Goal: Information Seeking & Learning: Learn about a topic

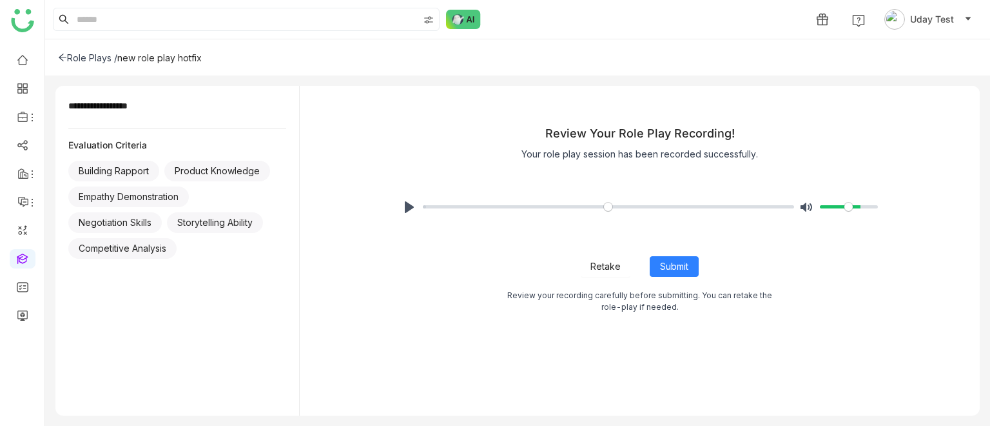
click at [588, 266] on button "Retake" at bounding box center [606, 266] width 50 height 21
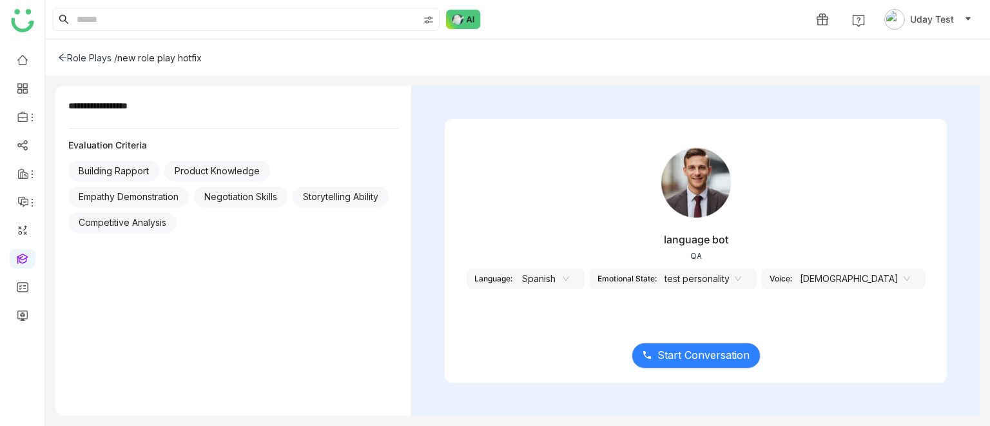
click at [569, 269] on nz-select-item "Spanish" at bounding box center [544, 278] width 49 height 19
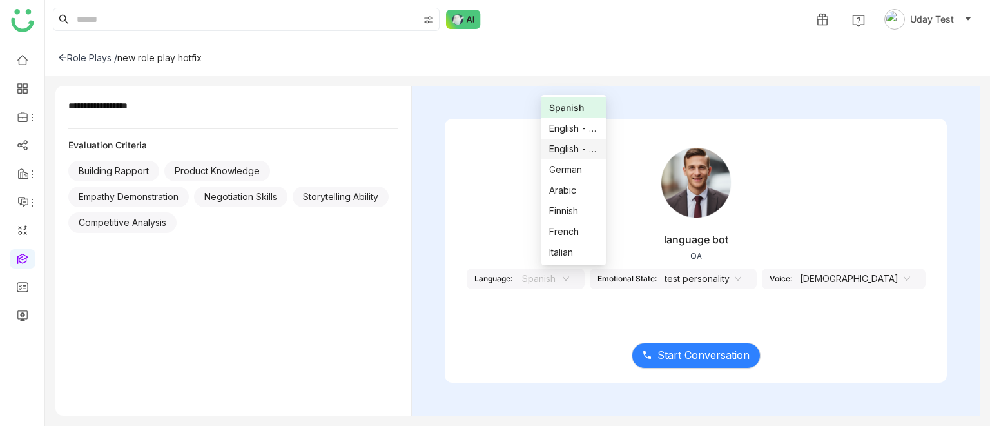
click at [554, 139] on nz-option-item "English - India" at bounding box center [574, 149] width 64 height 21
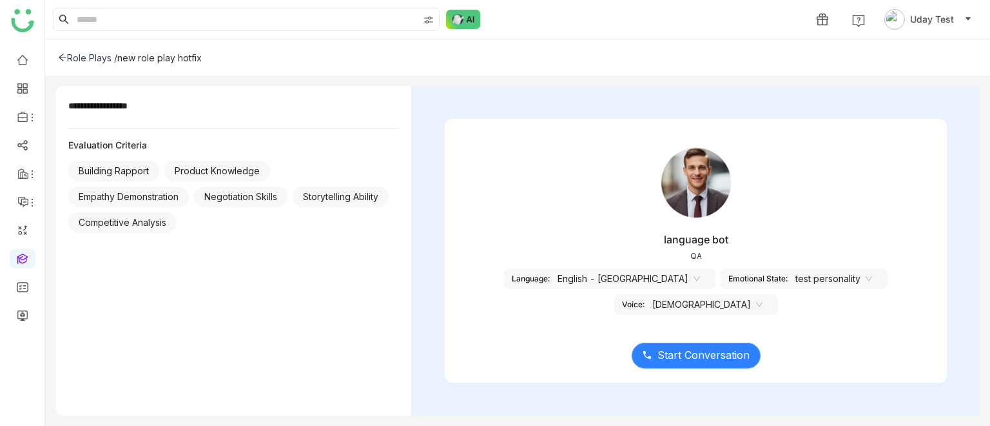
click at [709, 359] on span "Start Conversation" at bounding box center [704, 355] width 92 height 16
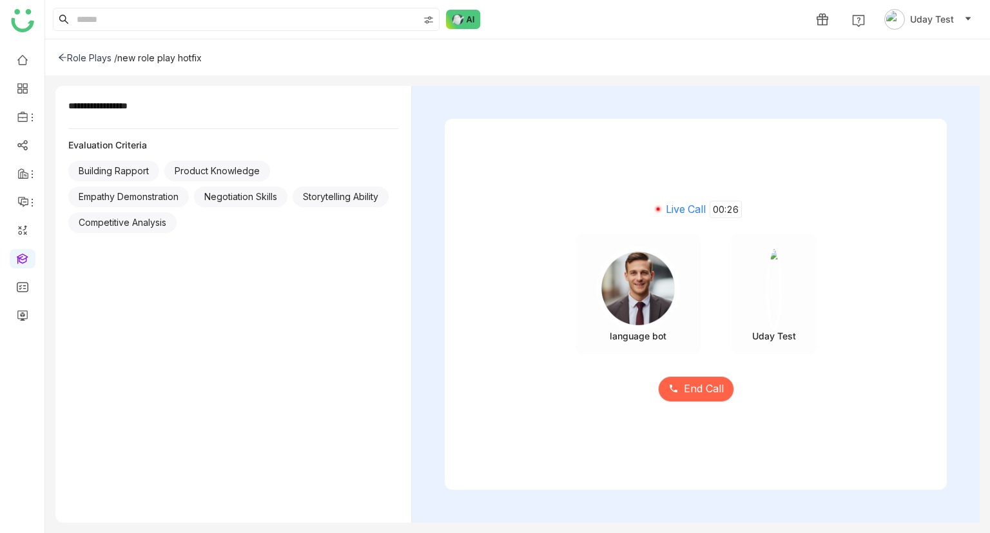
click at [694, 370] on div "End Call" at bounding box center [696, 381] width 502 height 54
click at [698, 380] on span "End Call" at bounding box center [704, 388] width 40 height 16
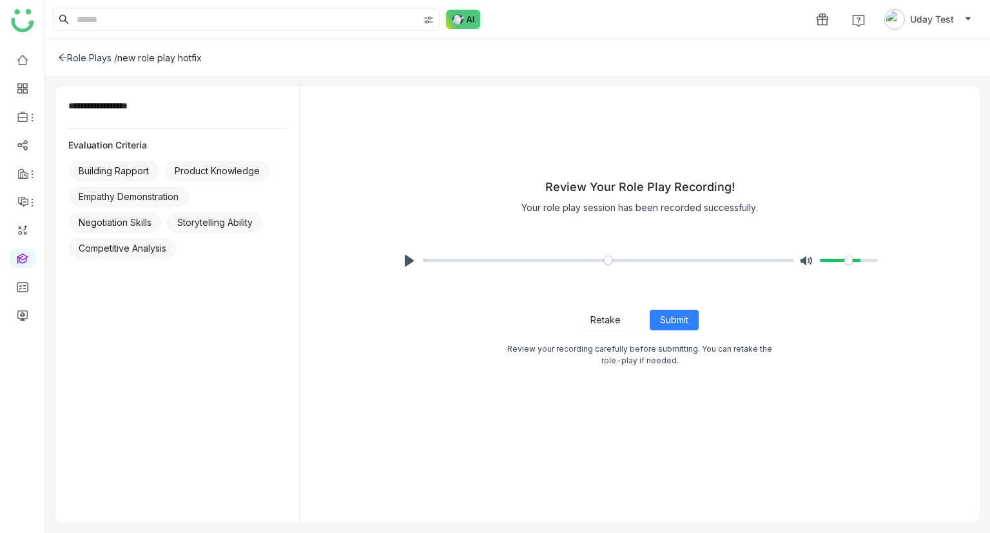
click at [61, 58] on icon at bounding box center [63, 57] width 8 height 7
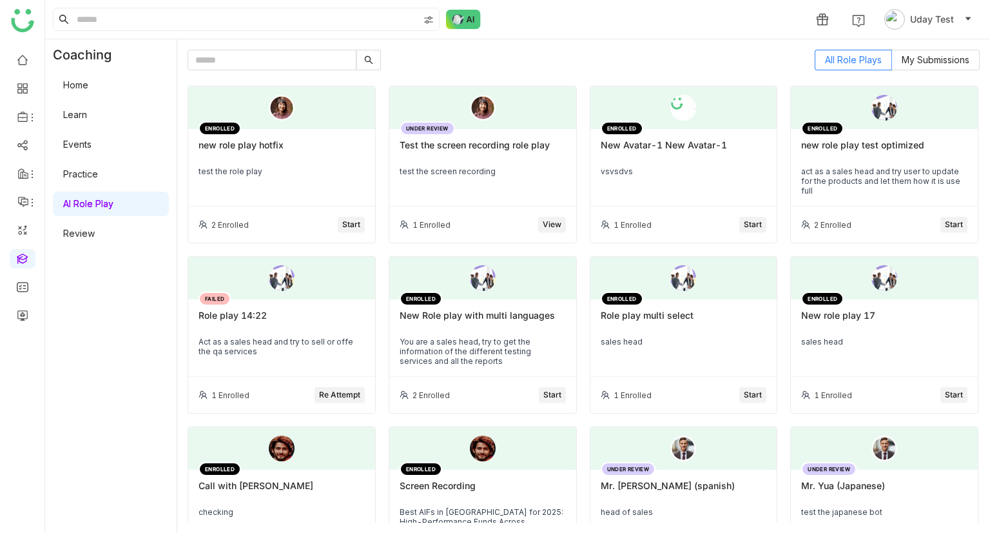
click at [72, 83] on link "Home" at bounding box center [75, 84] width 25 height 11
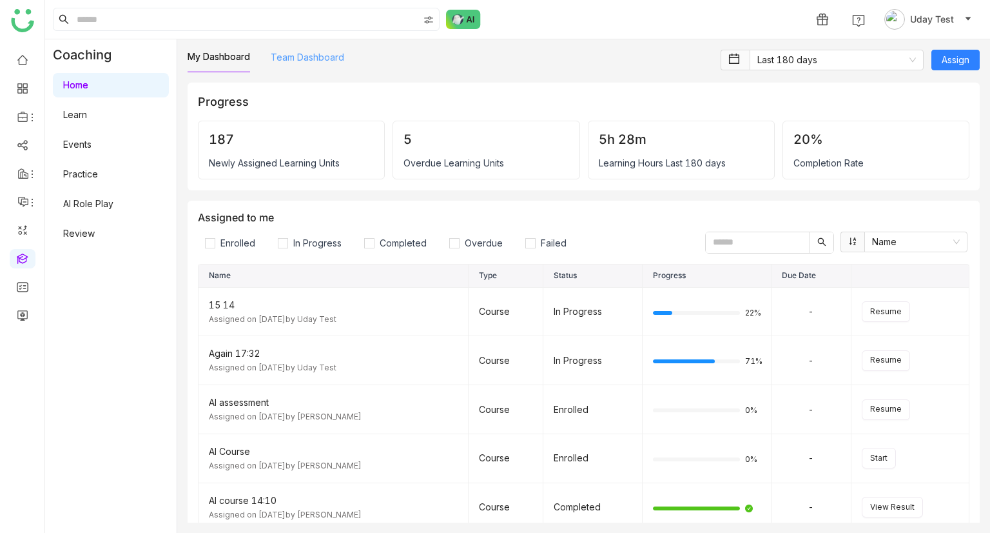
click at [328, 57] on link "Team Dashboard" at bounding box center [307, 57] width 73 height 11
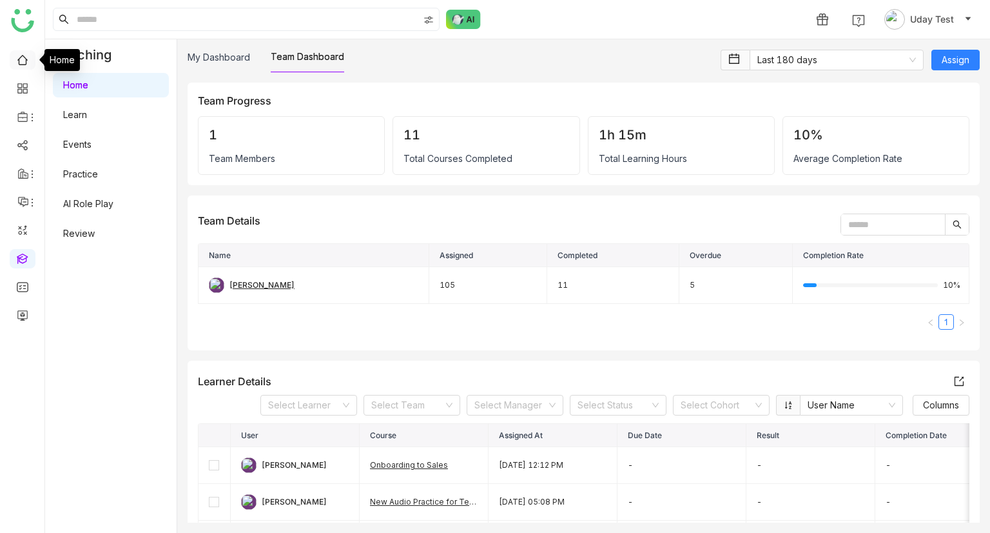
click at [17, 59] on link at bounding box center [23, 59] width 12 height 11
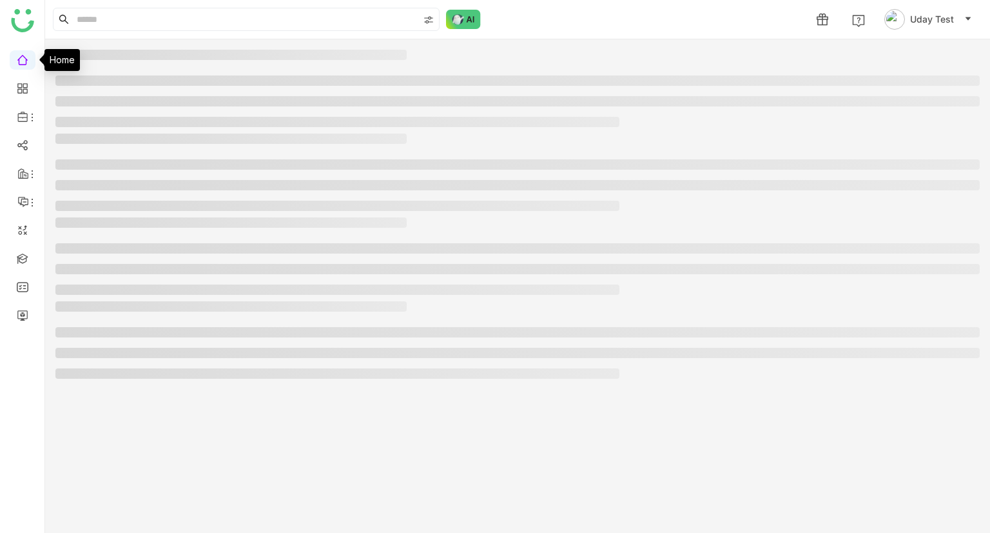
click at [18, 61] on link at bounding box center [23, 59] width 12 height 11
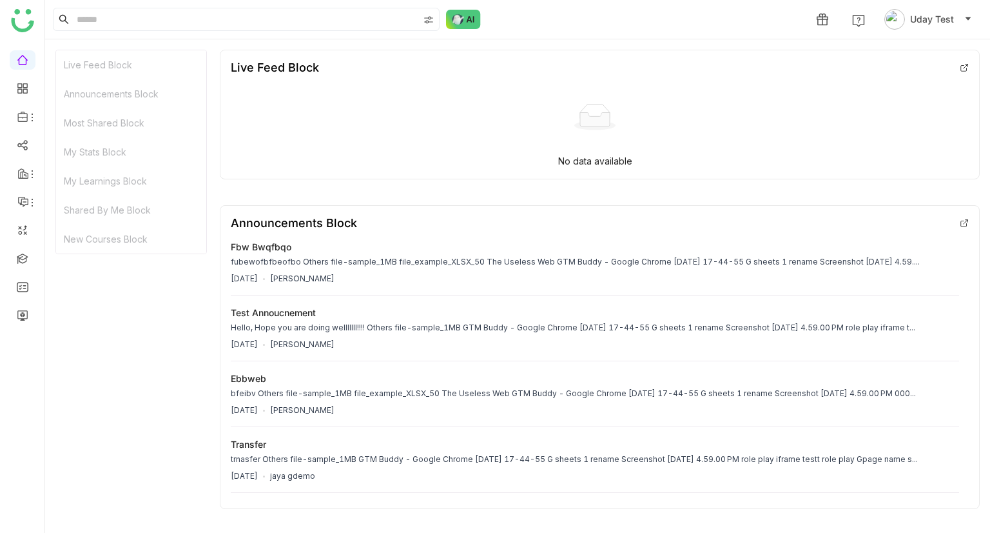
click at [25, 25] on img at bounding box center [22, 20] width 23 height 23
click at [26, 23] on img at bounding box center [22, 20] width 23 height 23
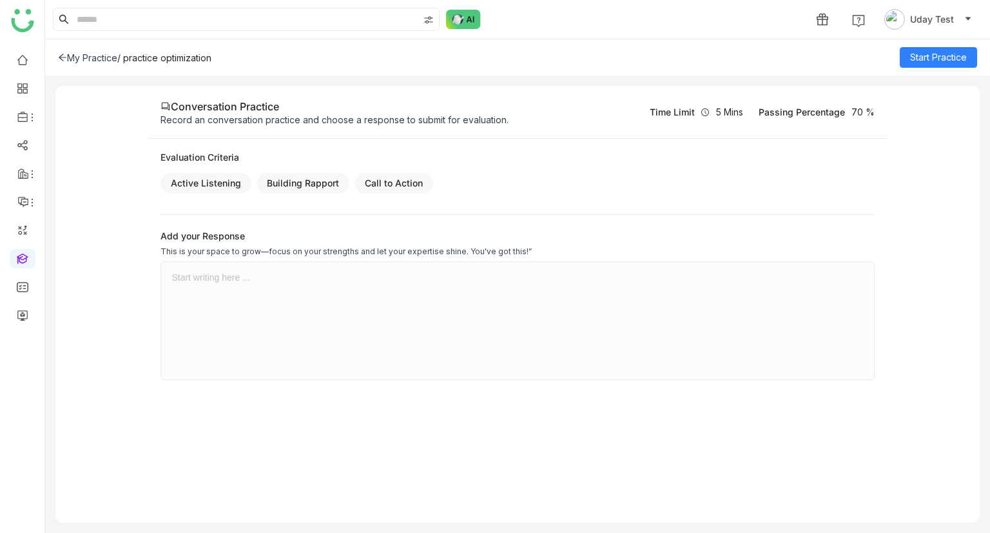
click at [276, 276] on div at bounding box center [517, 277] width 692 height 10
click at [230, 278] on div at bounding box center [517, 277] width 692 height 10
click at [925, 52] on span "Start Practice" at bounding box center [938, 57] width 57 height 14
click at [235, 286] on div at bounding box center [517, 320] width 692 height 97
click at [965, 55] on span "Submit" at bounding box center [953, 57] width 28 height 14
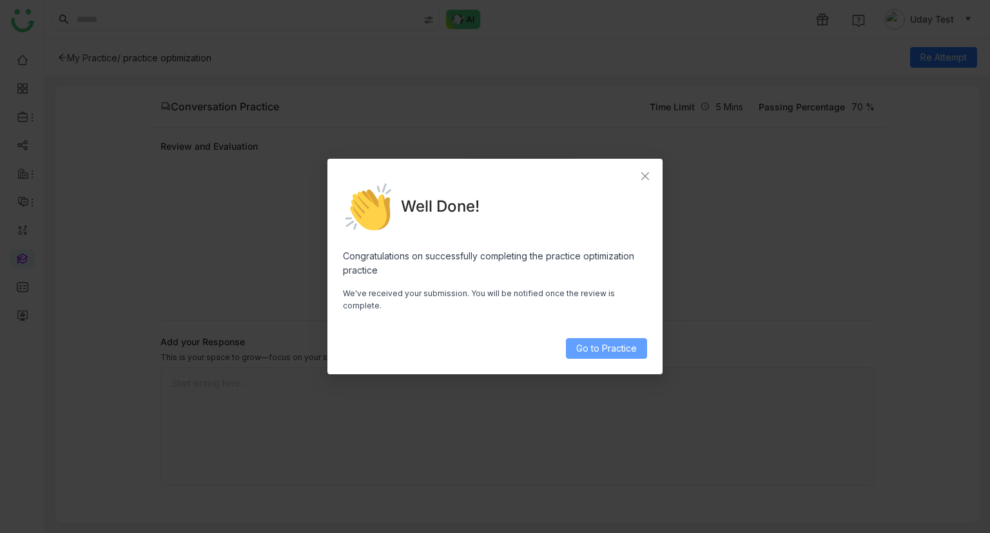
click at [598, 338] on button "Go to Practice" at bounding box center [606, 348] width 81 height 21
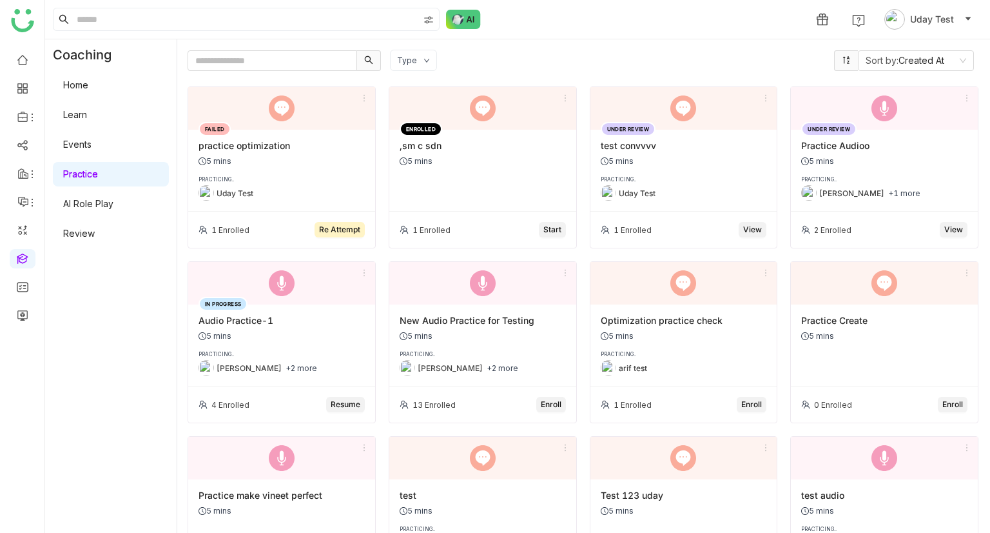
click at [222, 156] on div "5 mins" at bounding box center [215, 161] width 33 height 10
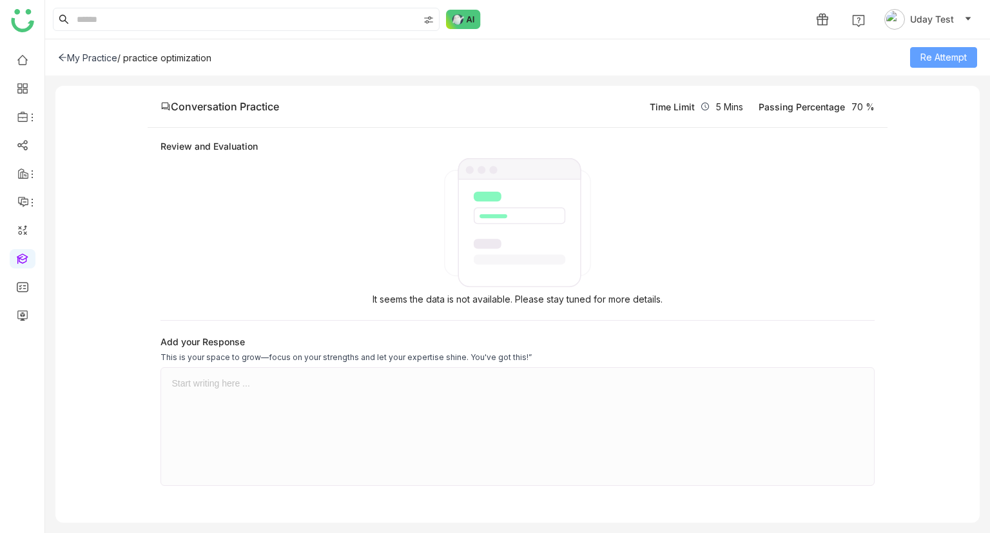
click at [953, 51] on span "Re Attempt" at bounding box center [944, 57] width 46 height 14
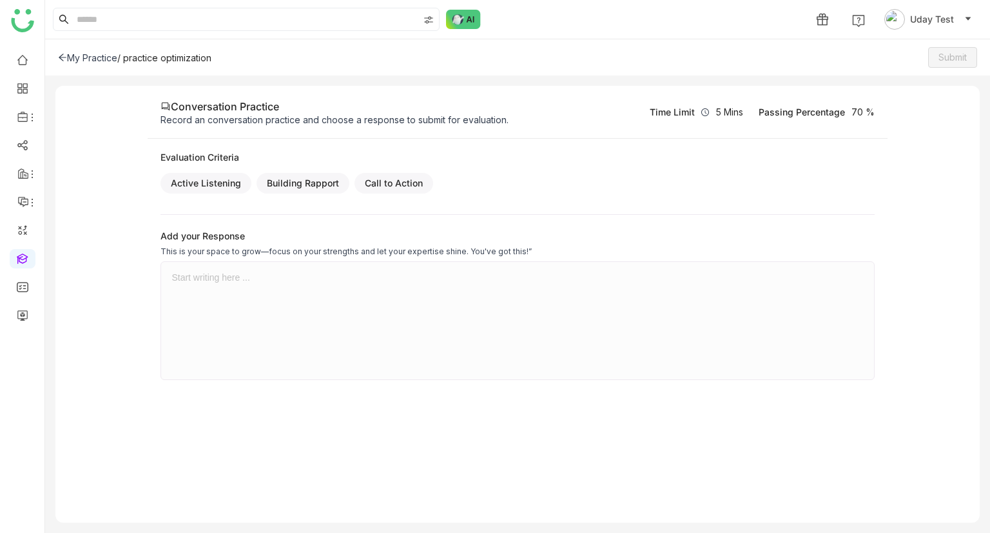
click at [222, 287] on div at bounding box center [517, 320] width 692 height 97
click at [949, 64] on span "Submit" at bounding box center [953, 57] width 28 height 14
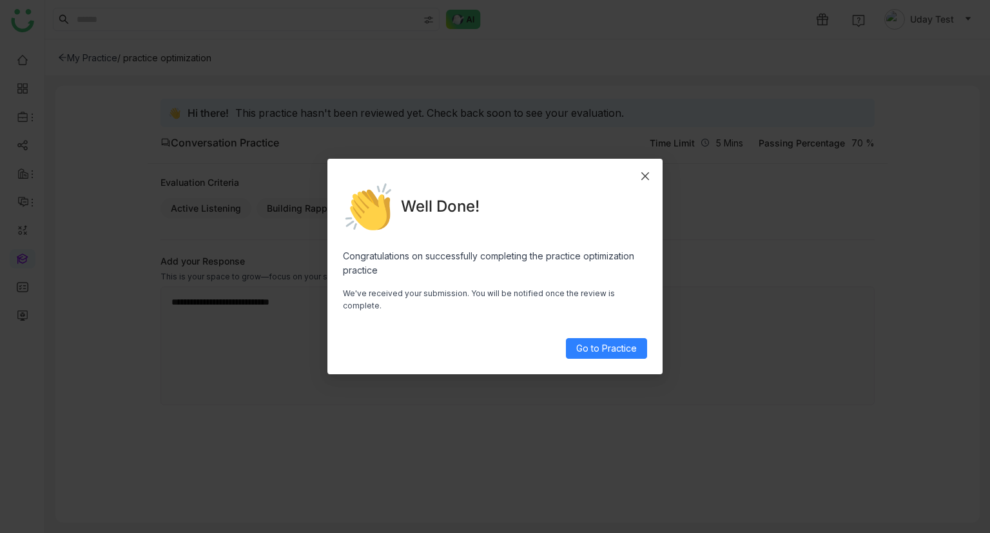
click at [647, 177] on icon "Close" at bounding box center [645, 176] width 10 height 10
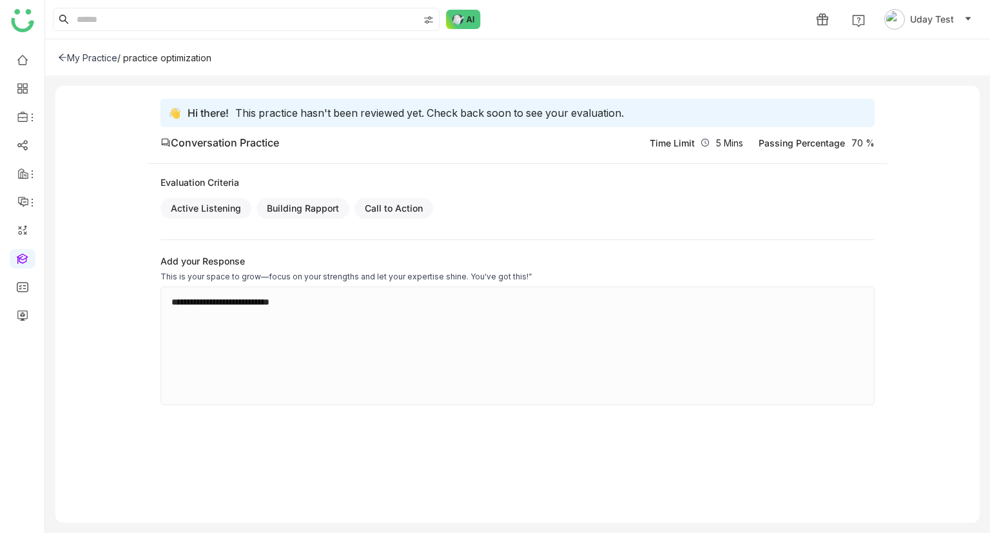
click at [99, 60] on div "My Practice" at bounding box center [87, 57] width 59 height 11
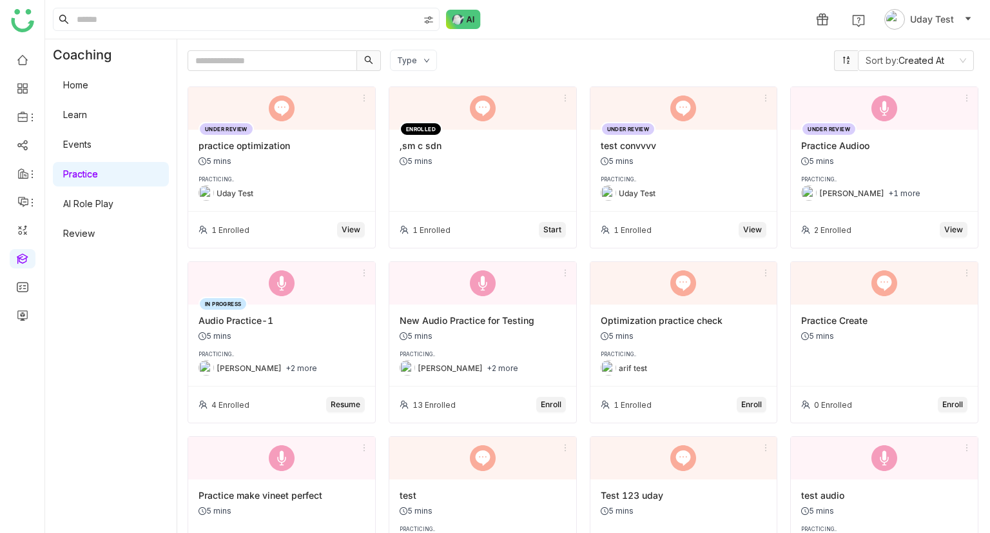
click at [309, 184] on div "PRACTICING.. Uday Test" at bounding box center [282, 188] width 166 height 24
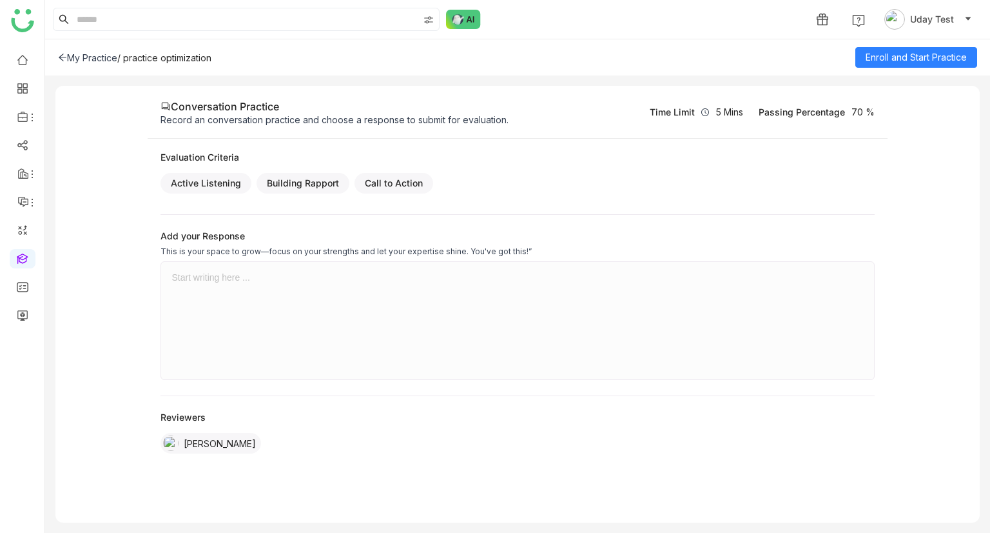
click at [194, 310] on div at bounding box center [517, 320] width 692 height 97
click at [197, 273] on div at bounding box center [517, 277] width 692 height 10
click at [898, 58] on span "Enroll and Start Practice" at bounding box center [916, 57] width 101 height 14
click at [199, 273] on div at bounding box center [517, 277] width 692 height 10
drag, startPoint x: 199, startPoint y: 273, endPoint x: 217, endPoint y: 277, distance: 18.3
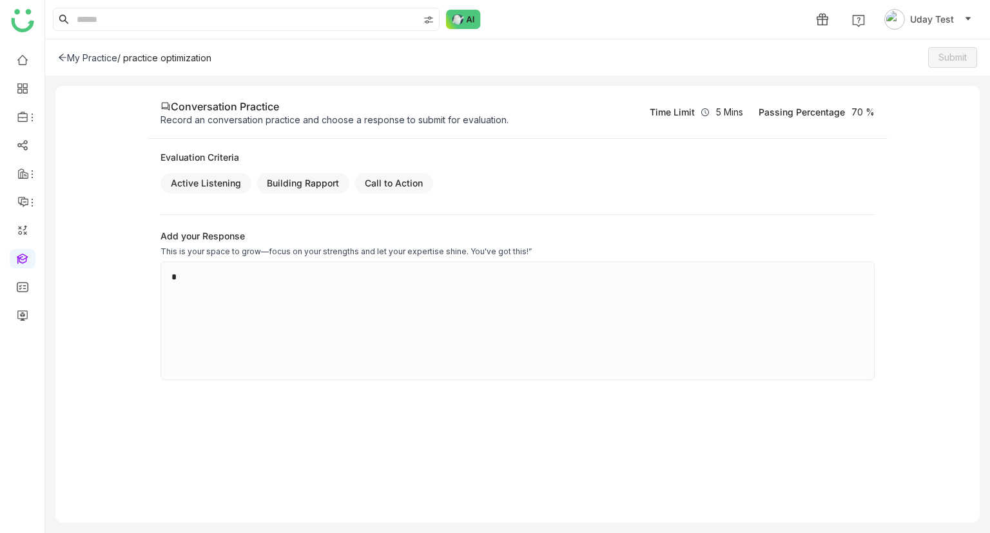
click at [213, 277] on div "*" at bounding box center [517, 277] width 692 height 11
click at [954, 47] on button "Submit" at bounding box center [952, 57] width 49 height 21
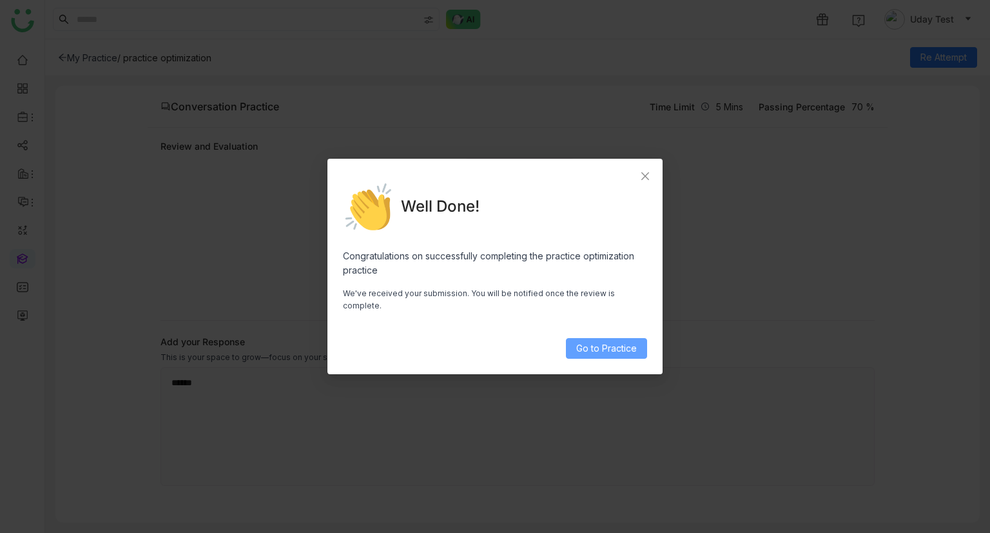
click at [618, 346] on span "Go to Practice" at bounding box center [606, 348] width 61 height 14
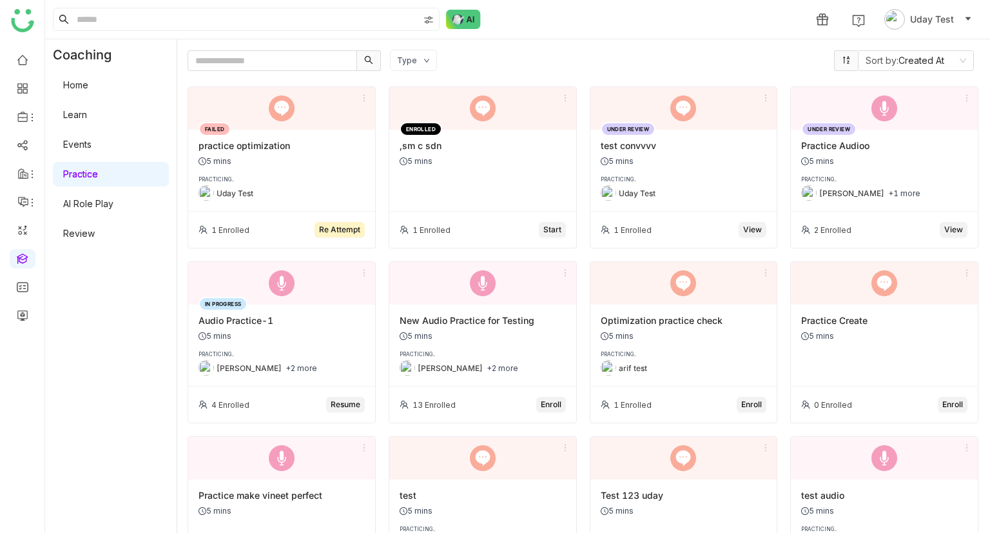
click at [289, 155] on div "FAILED practice optimization 5 mins PRACTICING.. Uday Test" at bounding box center [281, 171] width 187 height 82
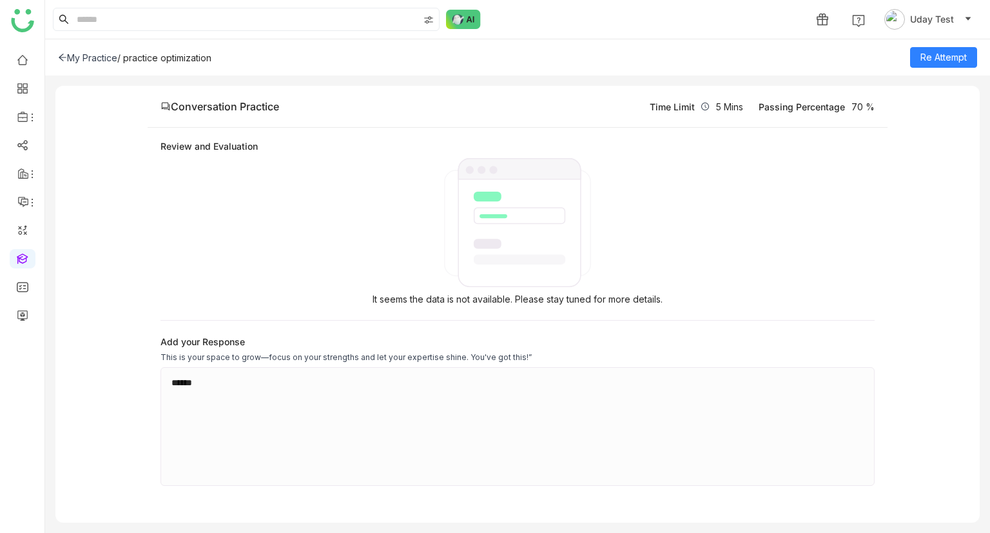
click at [95, 56] on div "My Practice" at bounding box center [87, 57] width 59 height 11
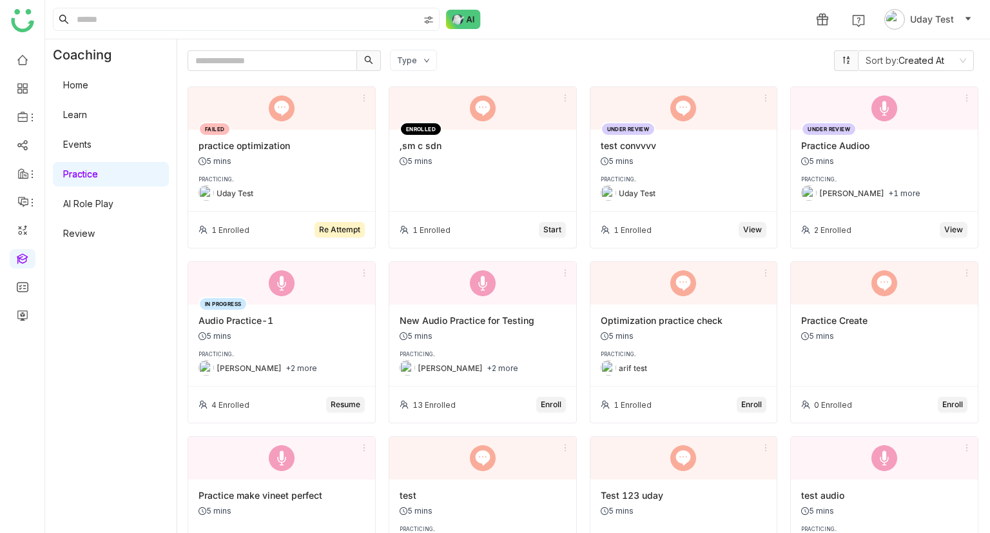
click at [281, 167] on div "FAILED practice optimization 5 mins PRACTICING.. Uday Test" at bounding box center [281, 171] width 187 height 82
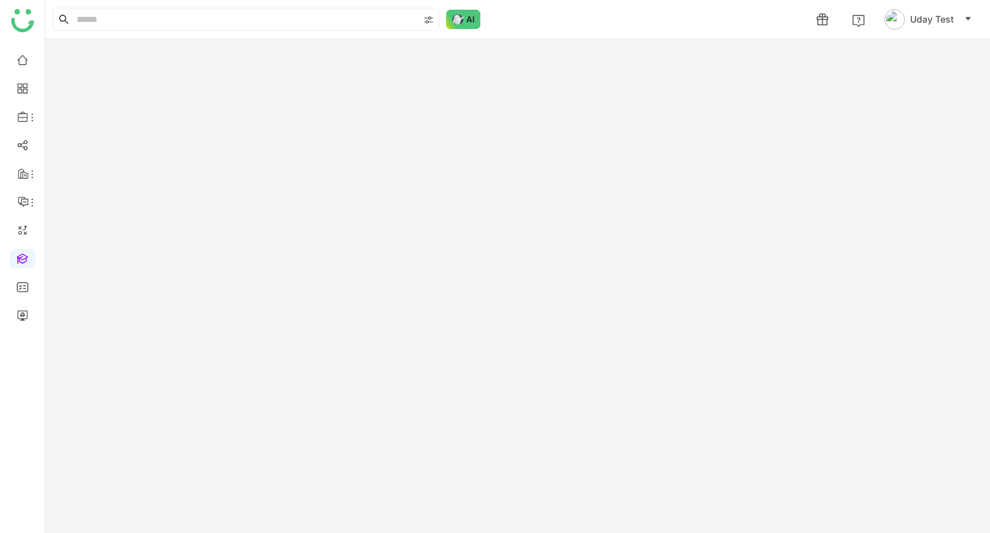
click at [281, 167] on gtmb-practice-learner at bounding box center [517, 285] width 945 height 493
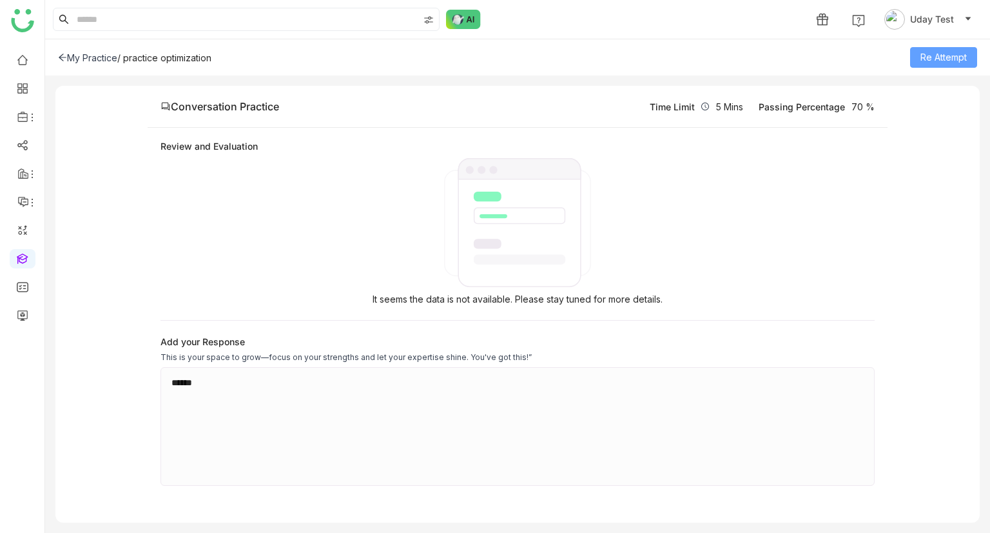
click at [952, 60] on span "Re Attempt" at bounding box center [944, 57] width 46 height 14
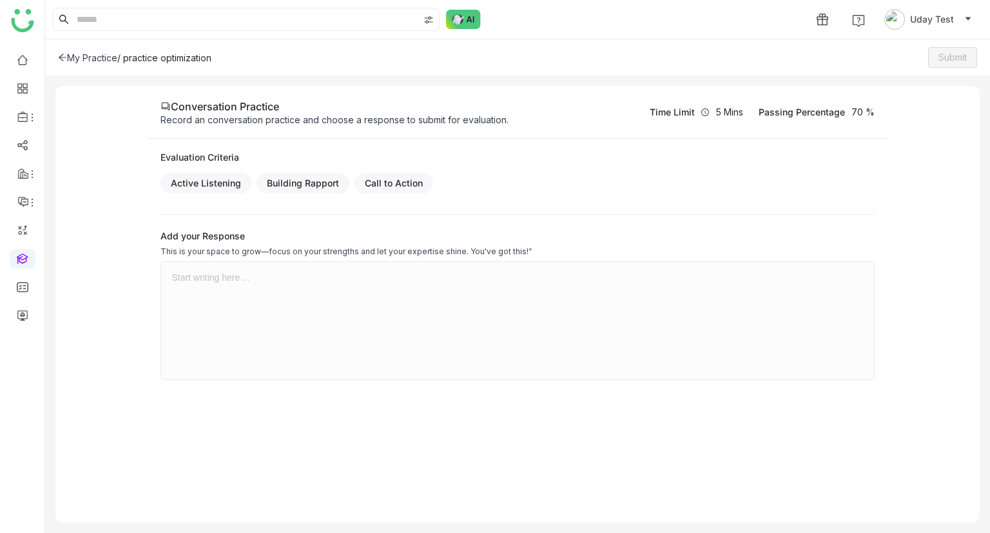
click at [253, 287] on div at bounding box center [517, 320] width 692 height 97
click at [948, 60] on span "Submit" at bounding box center [953, 57] width 28 height 14
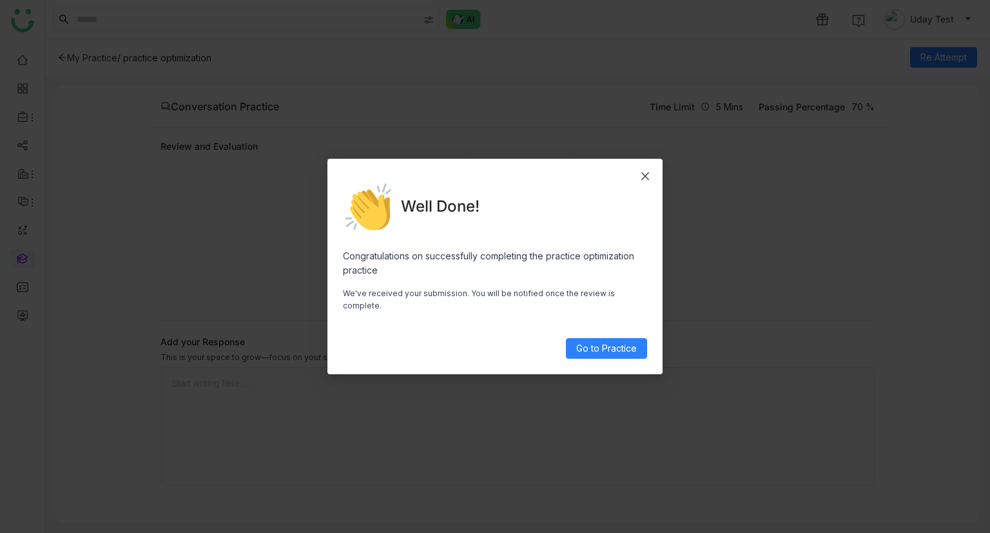
click at [644, 181] on icon "Close" at bounding box center [645, 176] width 10 height 10
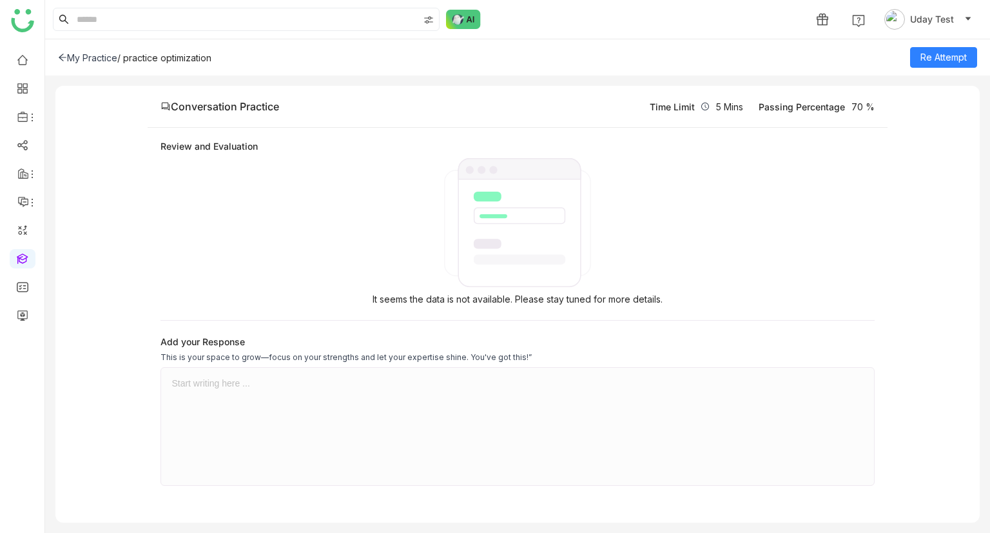
click at [94, 63] on div "My Practice / practice optimization Re Attempt" at bounding box center [517, 57] width 945 height 36
click at [88, 55] on div "My Practice" at bounding box center [87, 57] width 59 height 11
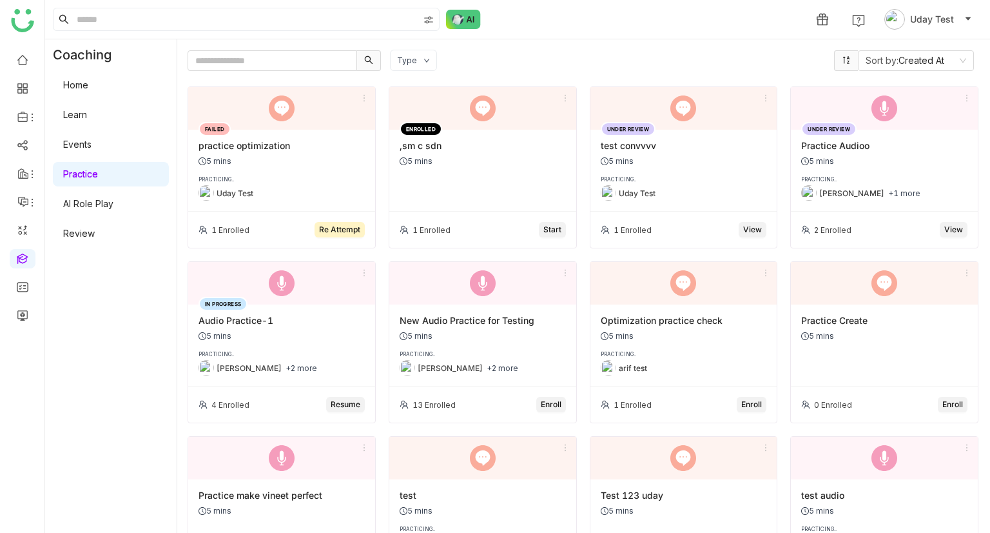
click at [315, 338] on div "5 mins" at bounding box center [282, 336] width 166 height 10
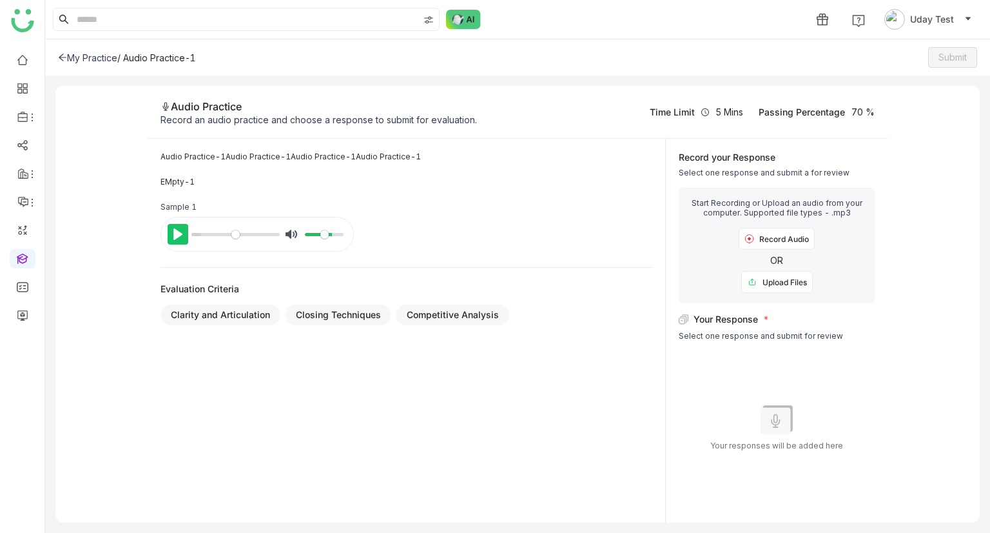
click at [175, 233] on button "Pause Play" at bounding box center [178, 234] width 21 height 21
click at [171, 228] on button "Pause Play" at bounding box center [178, 234] width 21 height 21
type input "****"
click at [761, 280] on div "Upload Files" at bounding box center [777, 282] width 72 height 22
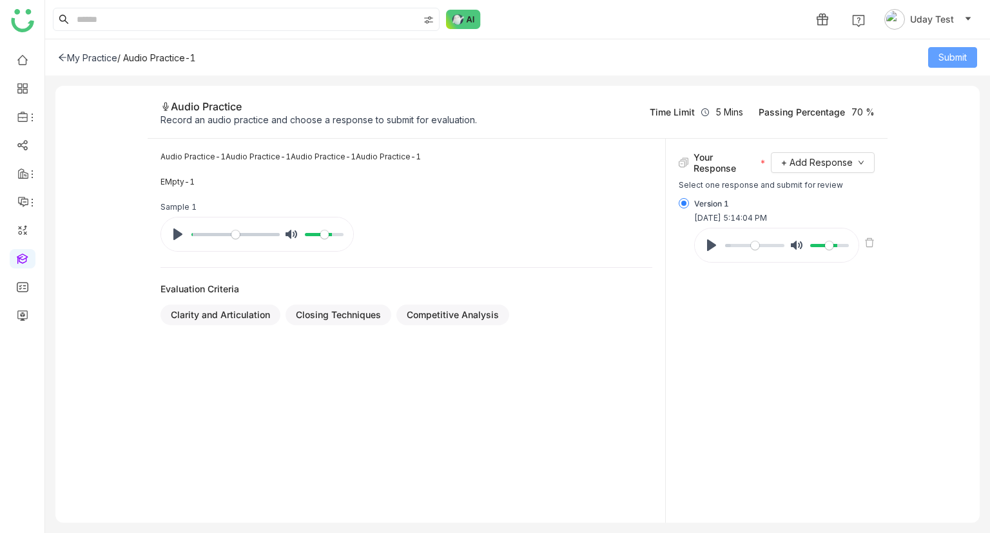
click at [955, 59] on span "Submit" at bounding box center [953, 57] width 28 height 14
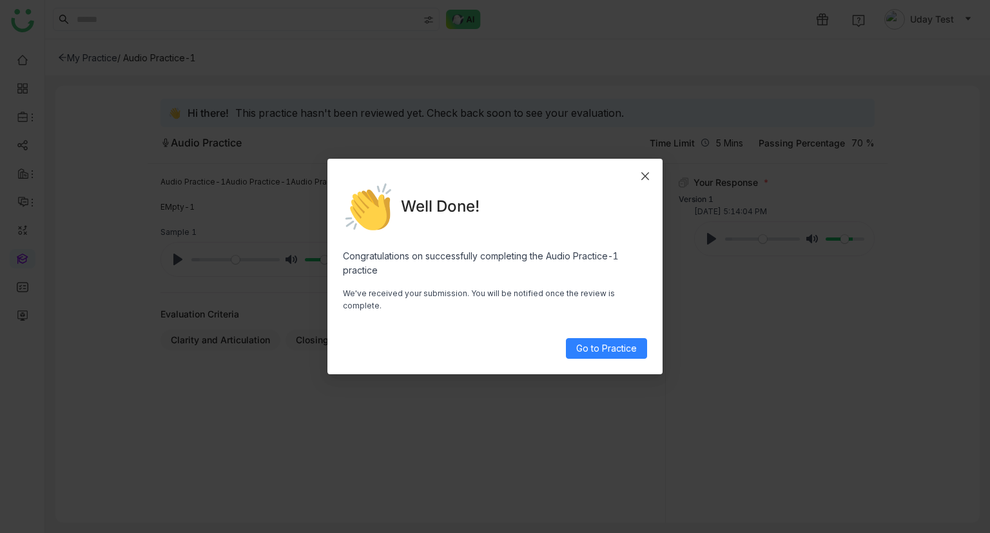
click at [655, 179] on span "Close" at bounding box center [645, 176] width 35 height 35
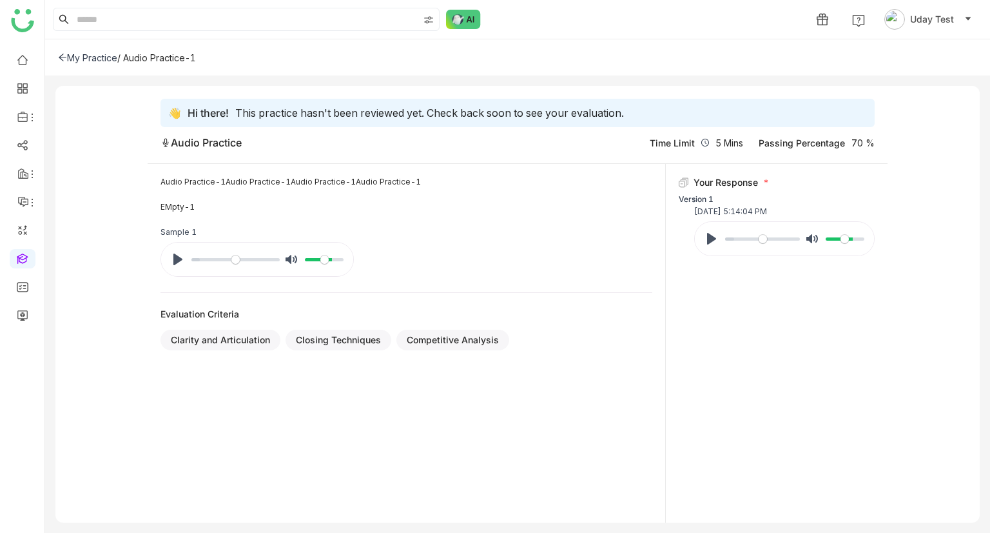
click at [90, 57] on div "My Practice" at bounding box center [87, 57] width 59 height 11
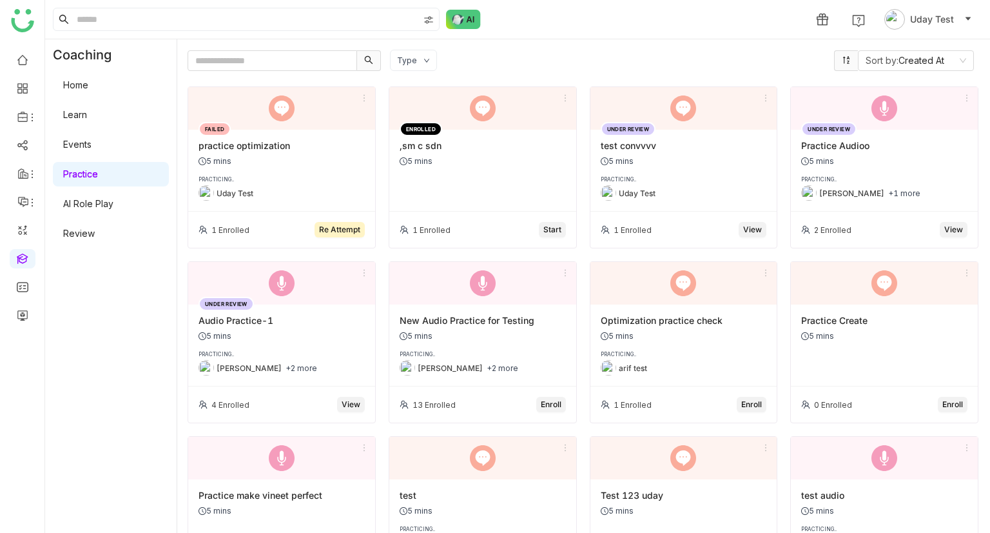
click at [294, 178] on div "PRACTICING.." at bounding box center [282, 179] width 166 height 6
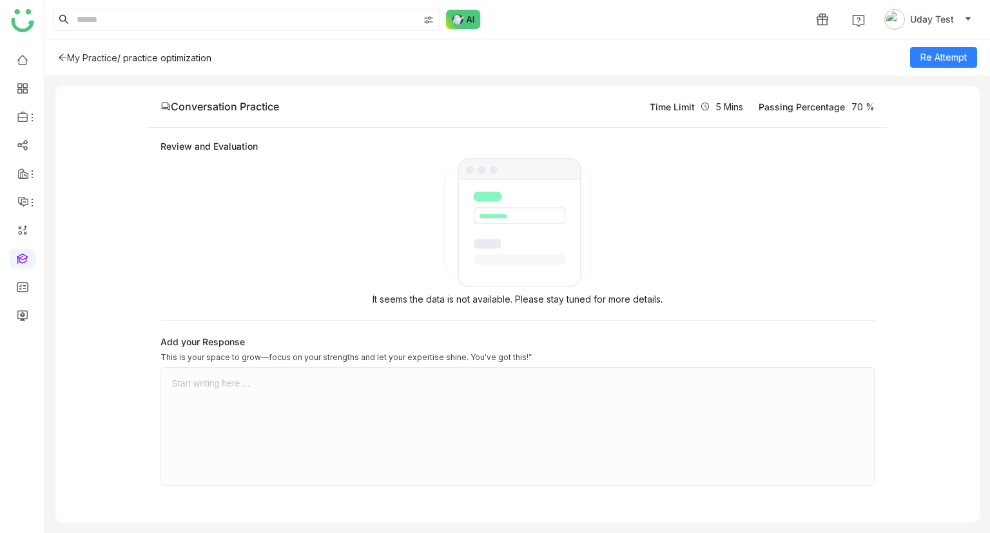
drag, startPoint x: 238, startPoint y: 63, endPoint x: 129, endPoint y: 64, distance: 109.0
click at [129, 64] on div "My Practice / practice optimization Re Attempt" at bounding box center [517, 57] width 945 height 36
copy div "practice optimization"
click at [59, 60] on icon at bounding box center [62, 57] width 9 height 9
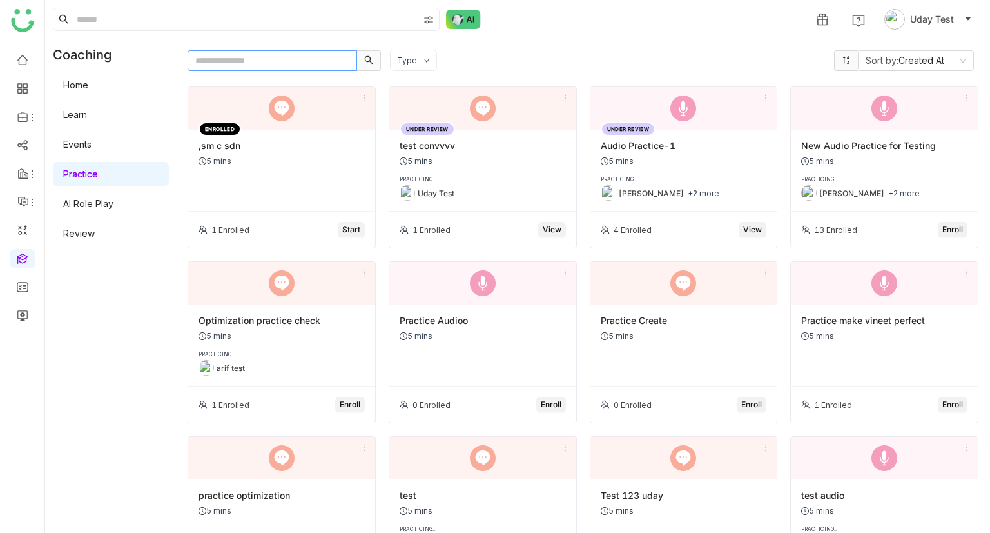
click at [230, 59] on input "text" at bounding box center [273, 60] width 170 height 21
paste input "**********"
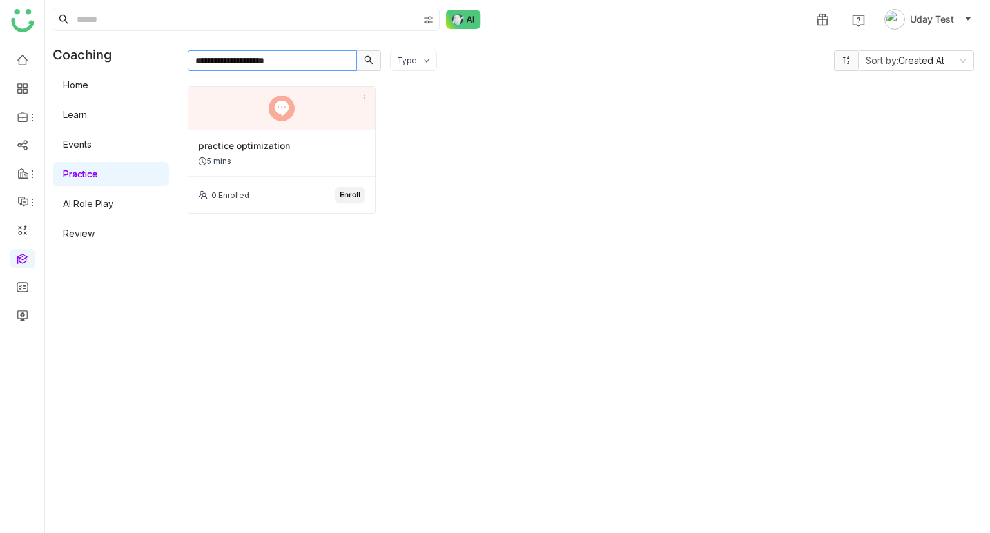
type input "**********"
click at [248, 142] on div "practice optimization" at bounding box center [282, 145] width 166 height 11
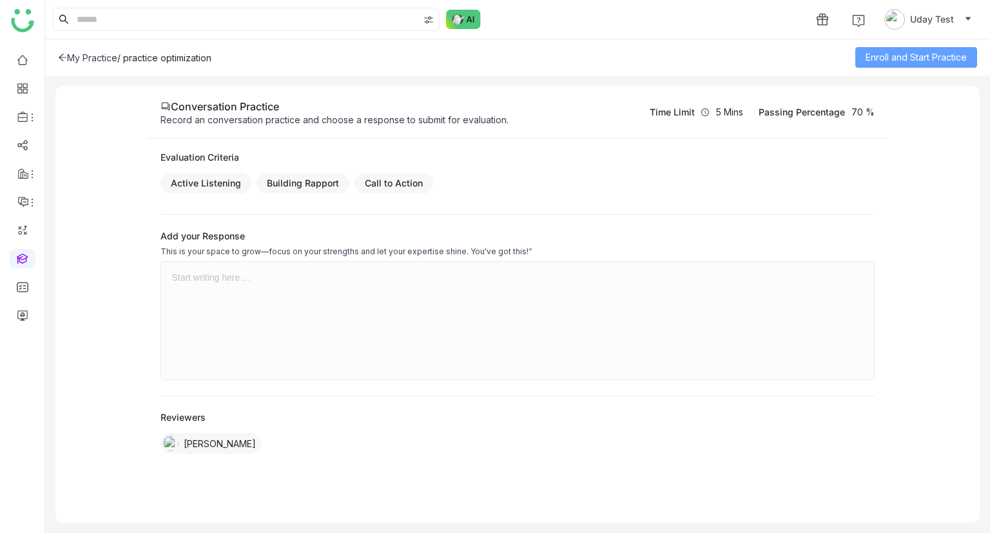
click at [874, 56] on span "Enroll and Start Practice" at bounding box center [916, 57] width 101 height 14
click at [193, 272] on div at bounding box center [517, 277] width 692 height 10
click at [957, 61] on span "Submit" at bounding box center [953, 57] width 28 height 14
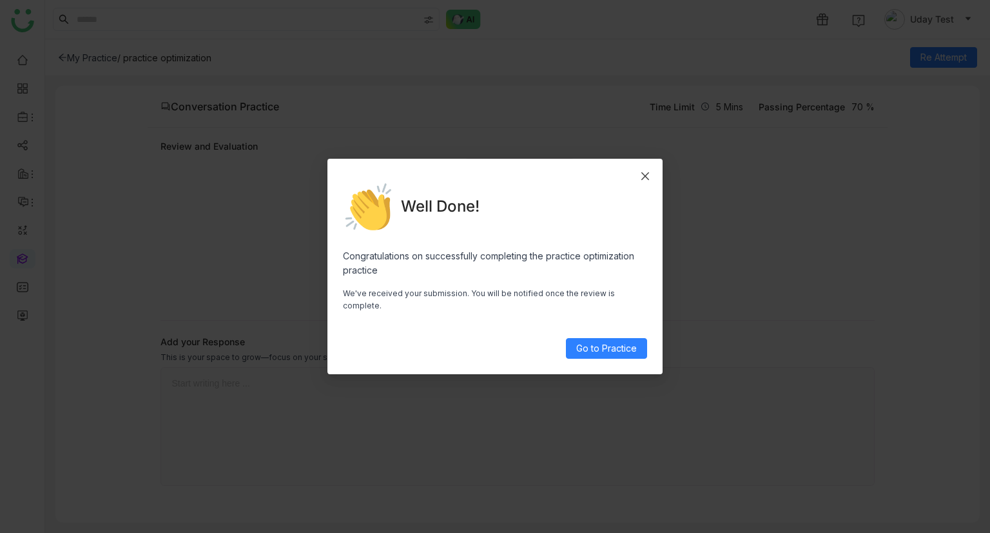
click at [645, 181] on icon "Close" at bounding box center [645, 176] width 10 height 10
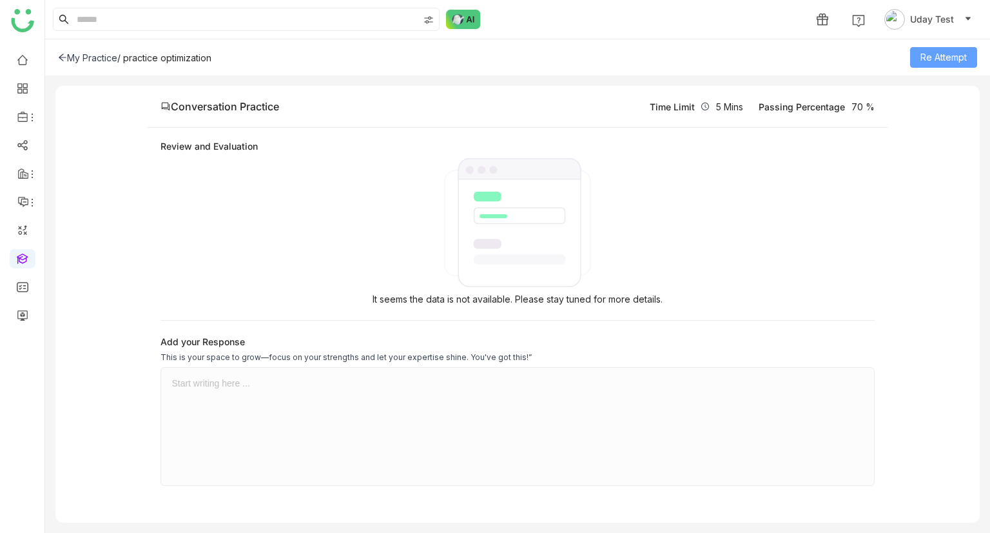
click at [940, 50] on span "Re Attempt" at bounding box center [944, 57] width 46 height 14
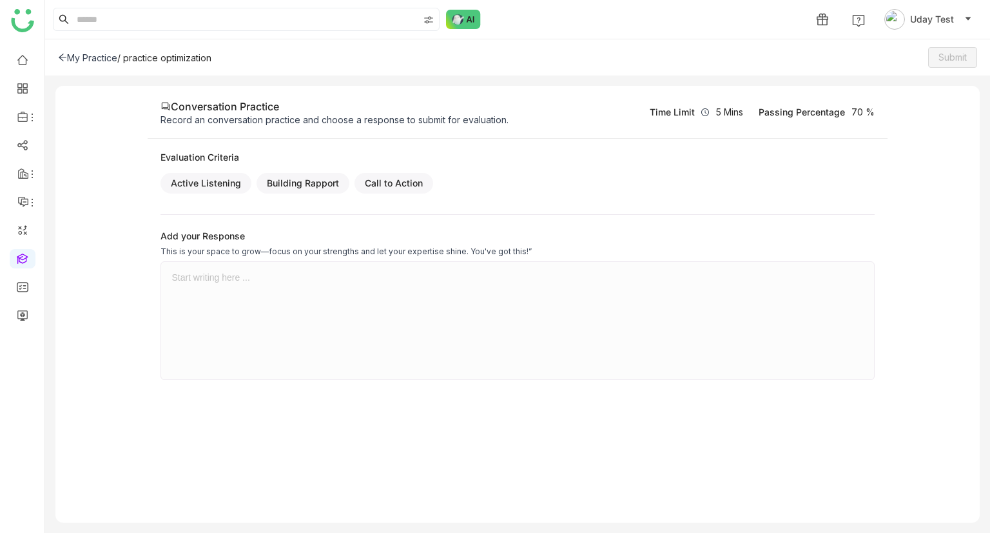
click at [182, 285] on div at bounding box center [517, 320] width 692 height 97
click at [946, 60] on span "Submit" at bounding box center [953, 57] width 28 height 14
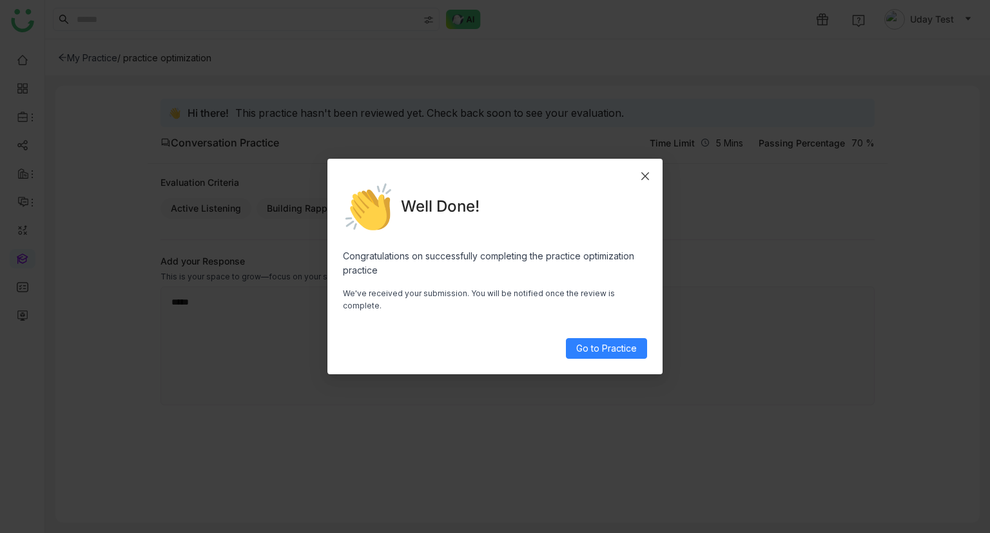
click at [643, 180] on icon "Close" at bounding box center [646, 176] width 8 height 8
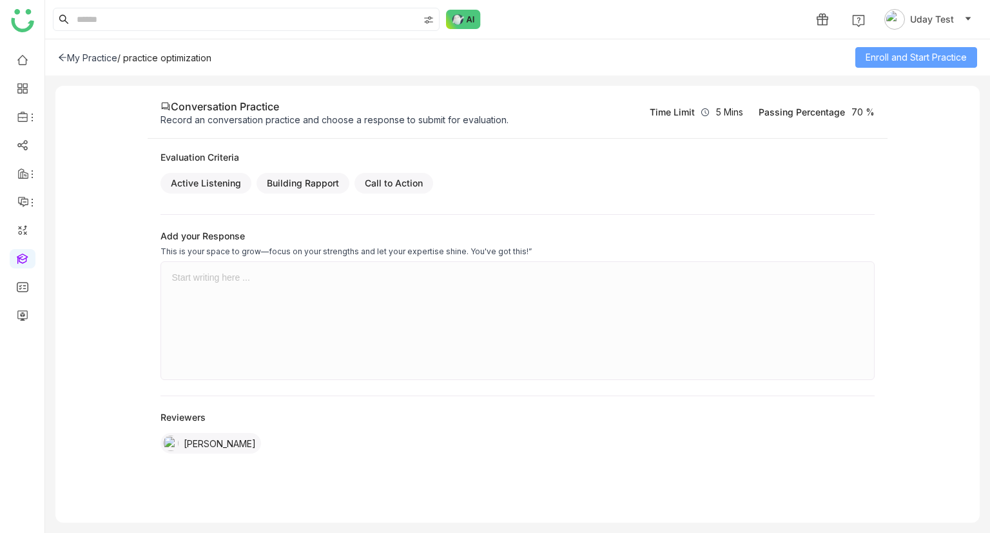
click at [906, 57] on span "Enroll and Start Practice" at bounding box center [916, 57] width 101 height 14
click at [414, 299] on div at bounding box center [517, 320] width 692 height 97
click at [941, 52] on span "Submit" at bounding box center [953, 57] width 28 height 14
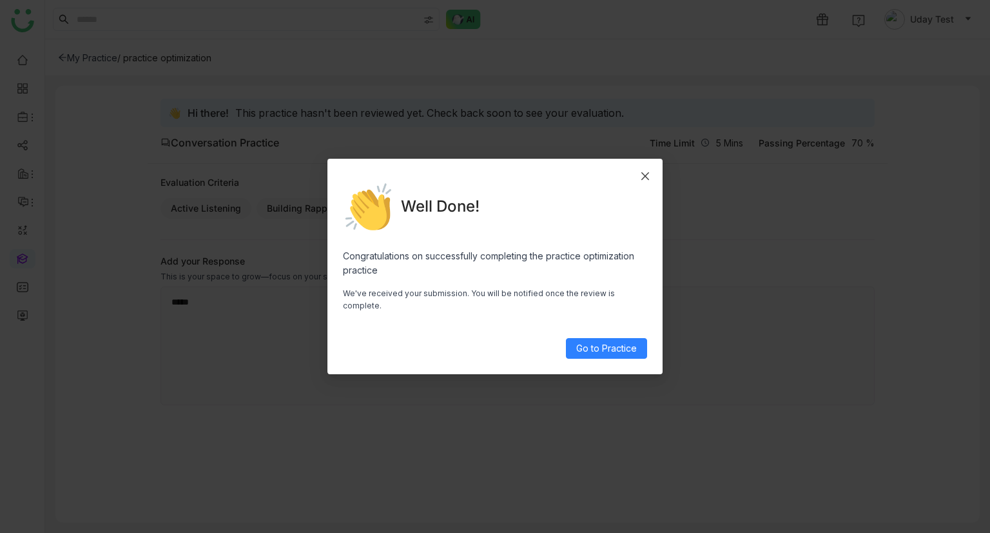
click at [645, 179] on icon "Close" at bounding box center [645, 176] width 10 height 10
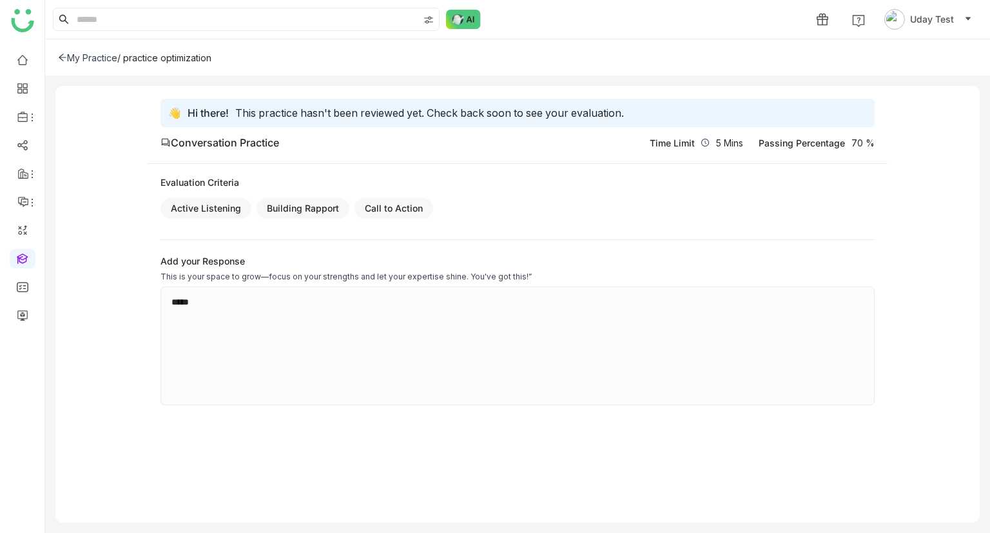
click at [98, 57] on div "My Practice" at bounding box center [87, 57] width 59 height 11
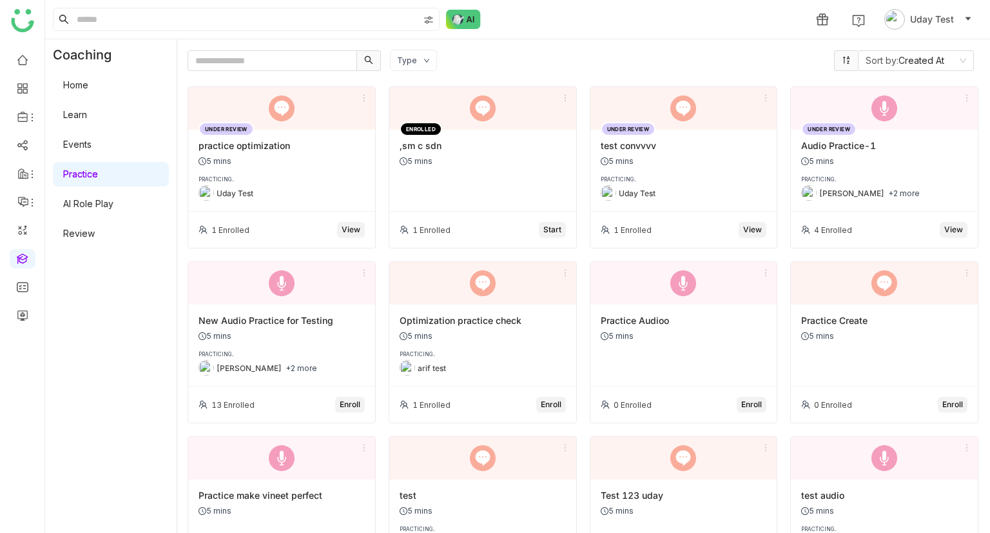
click at [248, 75] on gtmb-course-listing "UNDER REVIEW practice optimization 5 mins PRACTICING.. Uday Test 1 Enrolled Vie…" at bounding box center [584, 307] width 792 height 473
click at [248, 70] on input "text" at bounding box center [273, 60] width 170 height 21
paste input "**********"
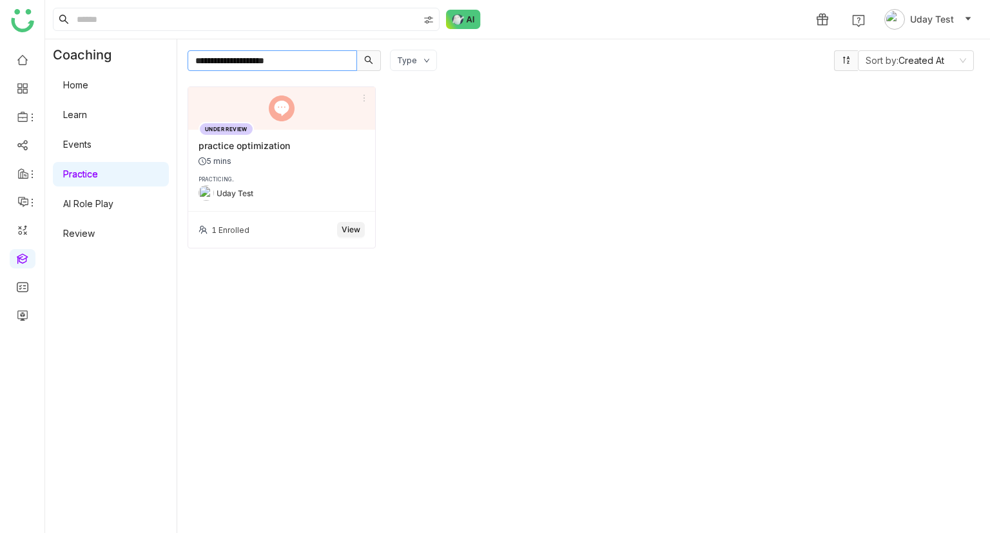
type input "**********"
click at [288, 159] on div "5 mins" at bounding box center [282, 161] width 166 height 10
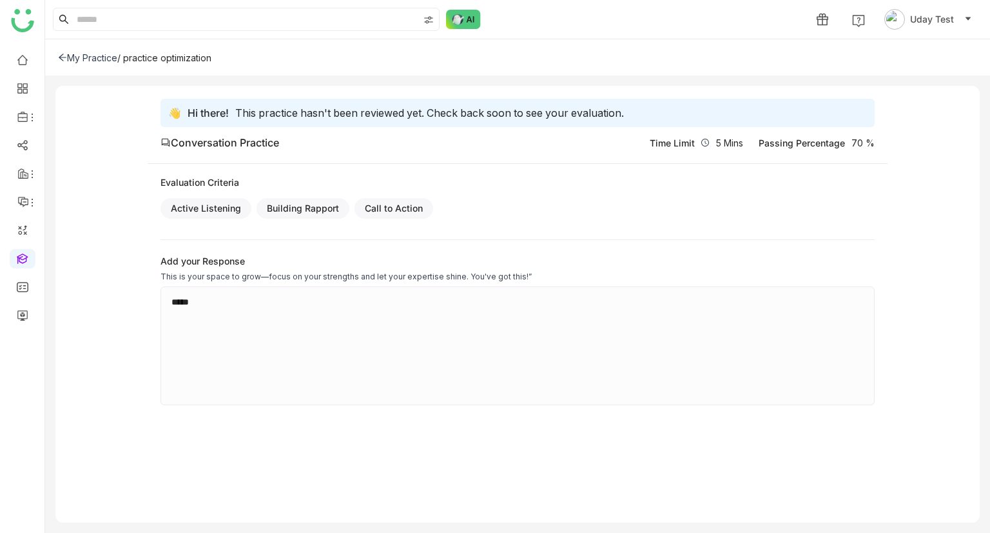
click at [80, 53] on div "My Practice" at bounding box center [87, 57] width 59 height 11
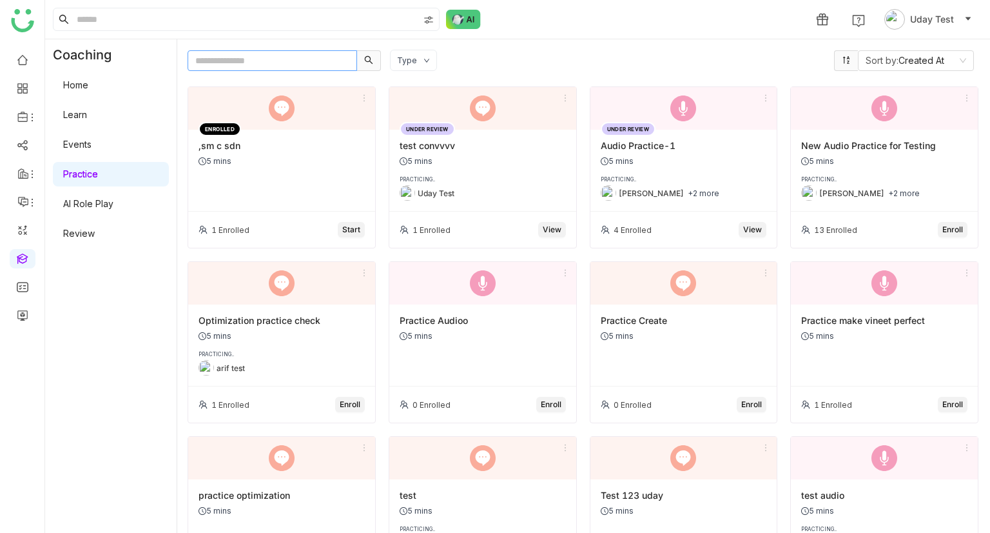
click at [273, 63] on input "text" at bounding box center [273, 60] width 170 height 21
paste input "**********"
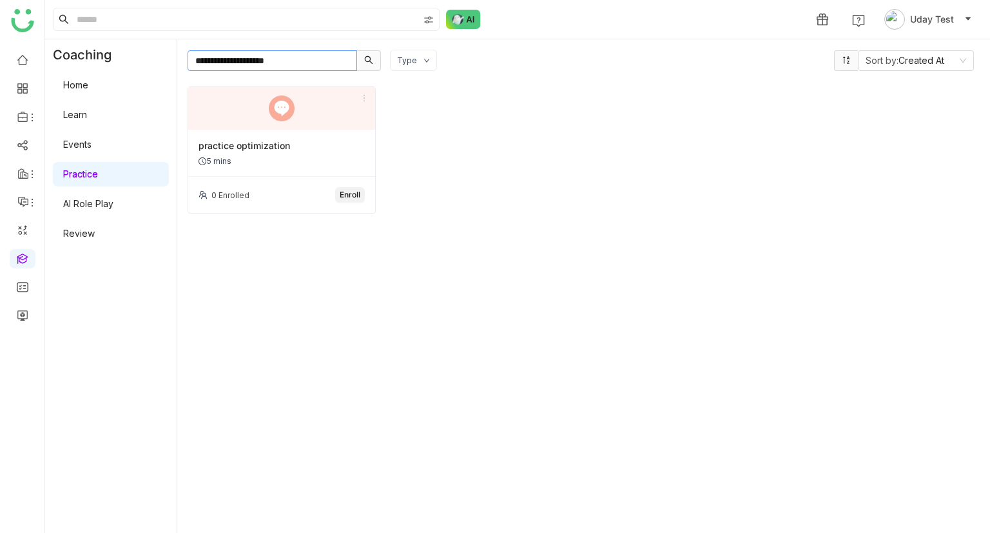
type input "**********"
click at [254, 144] on div "practice optimization" at bounding box center [282, 145] width 166 height 11
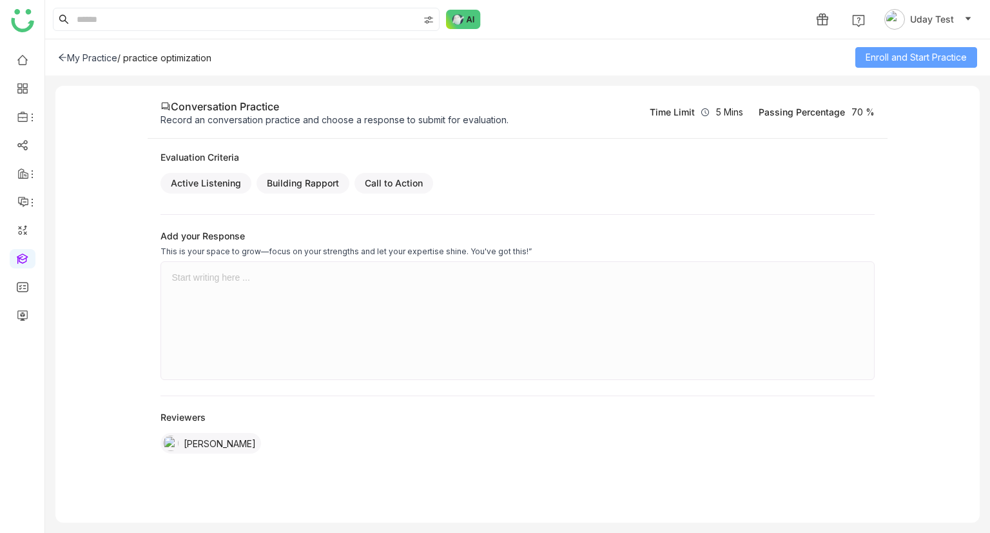
click at [890, 52] on span "Enroll and Start Practice" at bounding box center [916, 57] width 101 height 14
click at [230, 271] on div "Start writing here ..." at bounding box center [518, 320] width 714 height 119
click at [230, 280] on div at bounding box center [517, 277] width 692 height 10
click at [941, 59] on span "Submit" at bounding box center [953, 57] width 28 height 14
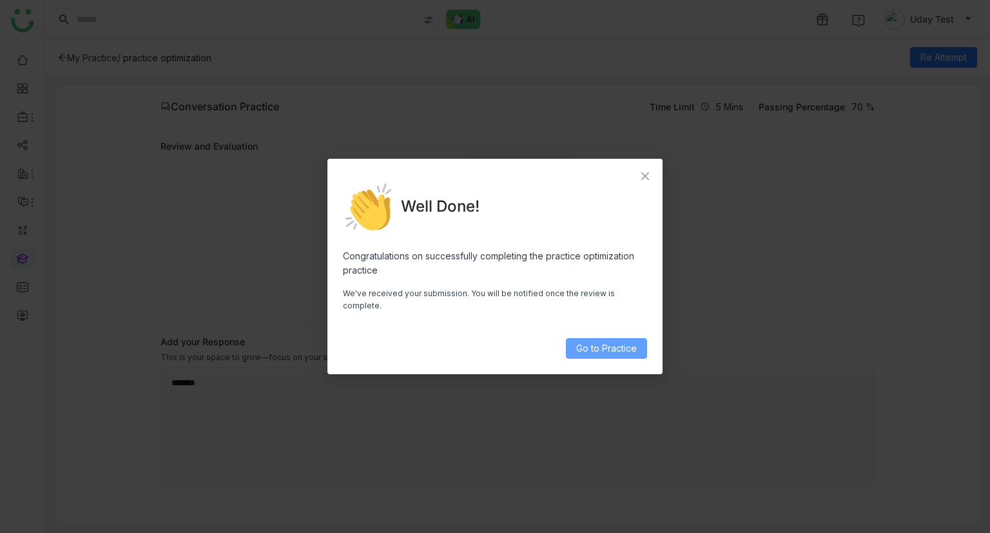
click at [596, 341] on span "Go to Practice" at bounding box center [606, 348] width 61 height 14
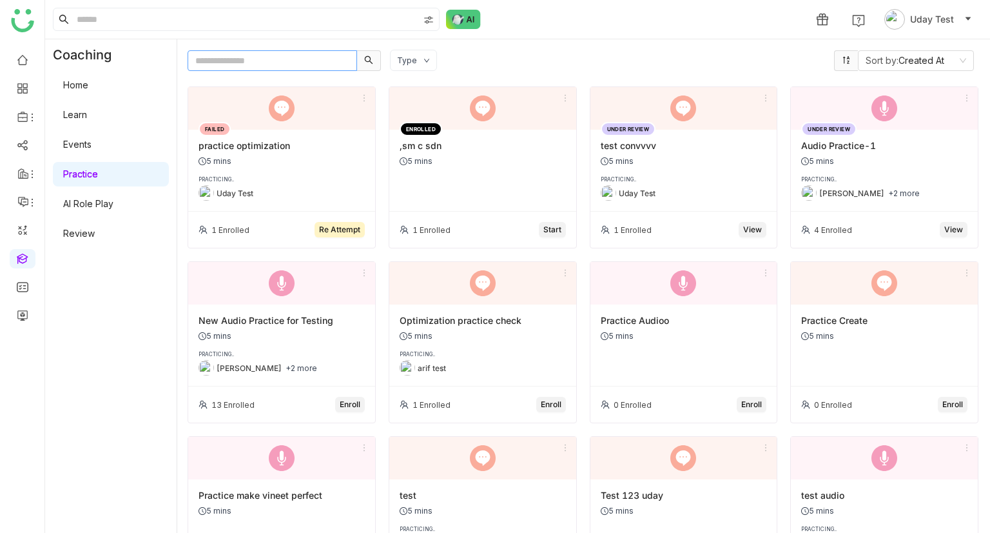
click at [309, 68] on input "text" at bounding box center [273, 60] width 170 height 21
paste input "**********"
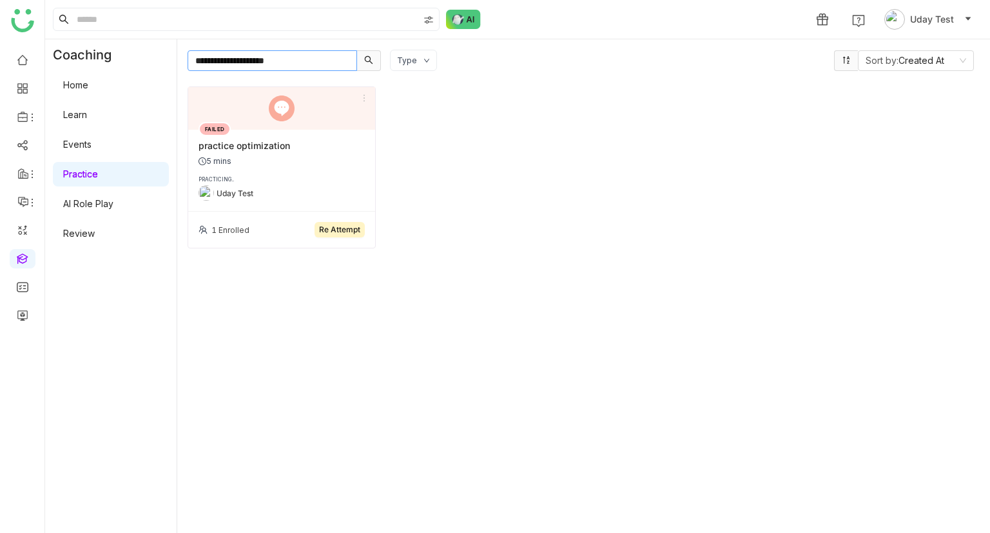
type input "**********"
click at [263, 177] on div "PRACTICING.." at bounding box center [282, 179] width 166 height 6
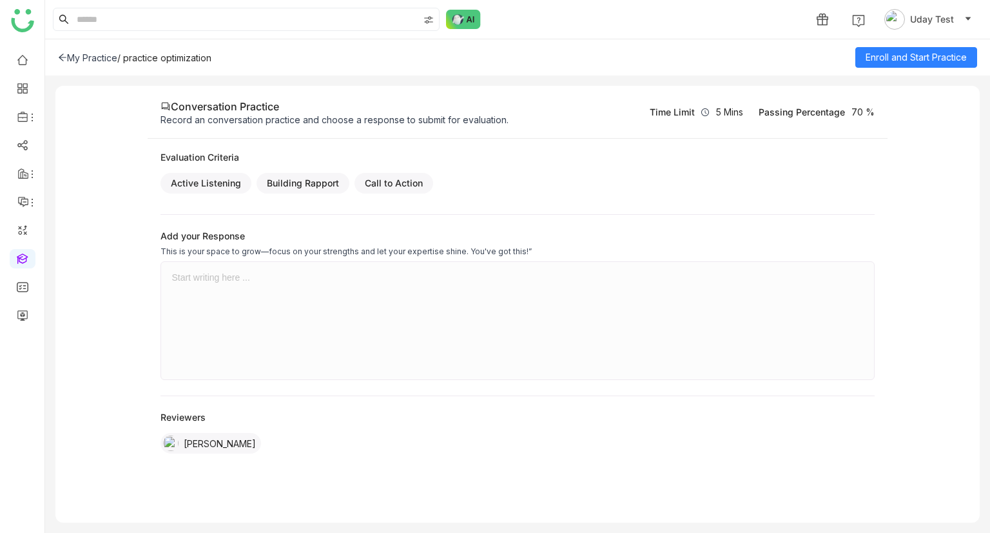
click at [215, 287] on div at bounding box center [517, 320] width 692 height 97
click at [924, 57] on span "Enroll and Start Practice" at bounding box center [916, 57] width 101 height 14
click at [268, 273] on div at bounding box center [517, 277] width 692 height 10
drag, startPoint x: 946, startPoint y: 54, endPoint x: 939, endPoint y: 55, distance: 7.1
click at [945, 54] on span "Submit" at bounding box center [953, 57] width 28 height 14
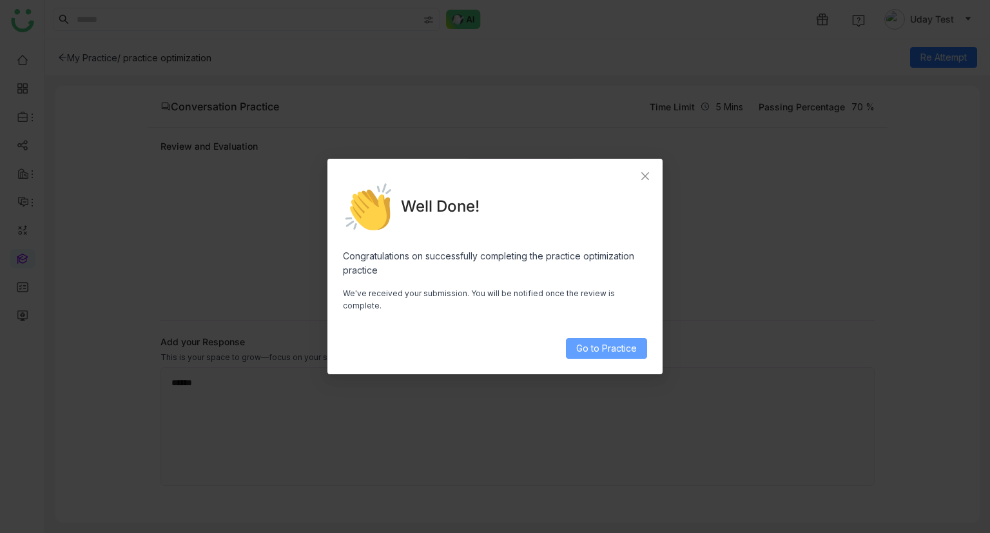
click at [622, 338] on button "Go to Practice" at bounding box center [606, 348] width 81 height 21
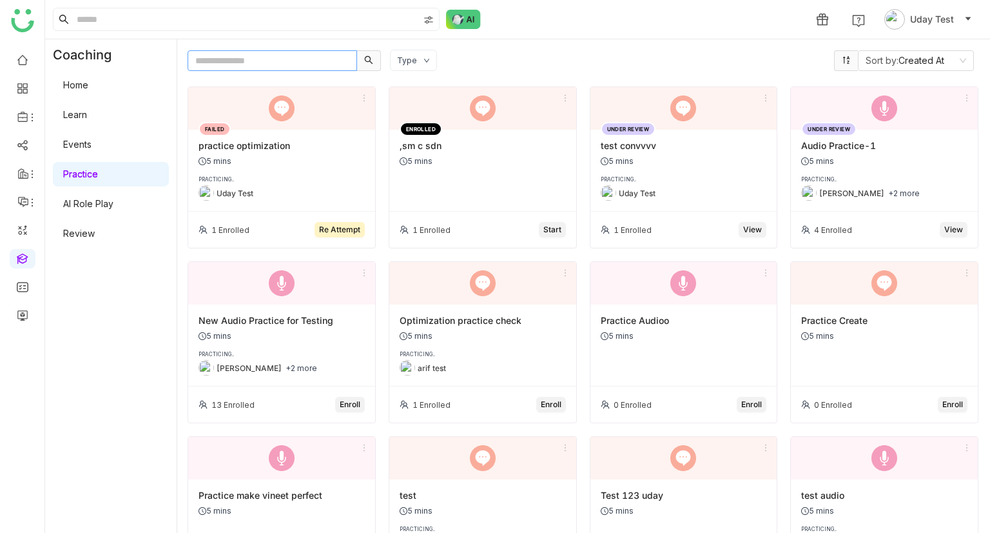
click at [289, 61] on input "text" at bounding box center [273, 60] width 170 height 21
paste input "**********"
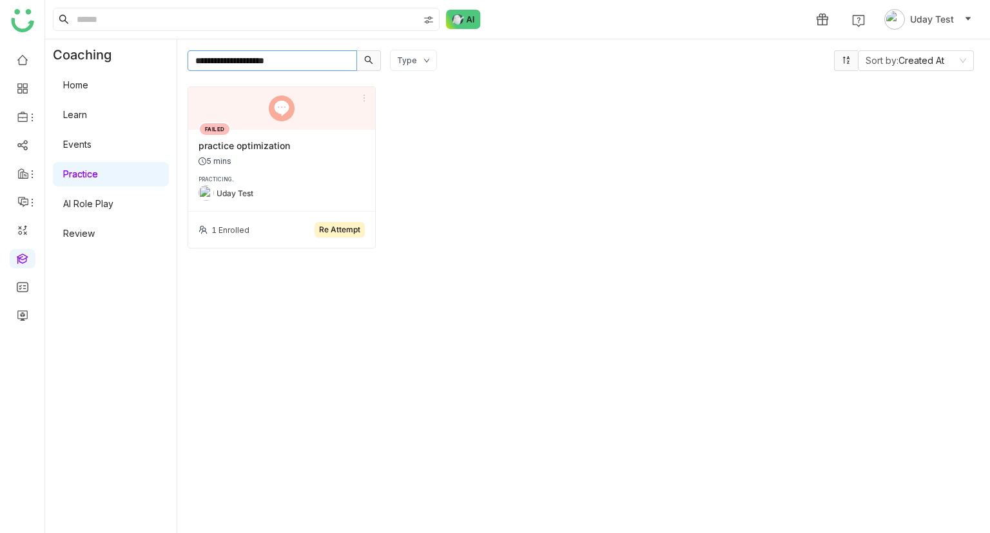
type input "**********"
click at [277, 156] on div "5 mins" at bounding box center [282, 161] width 166 height 10
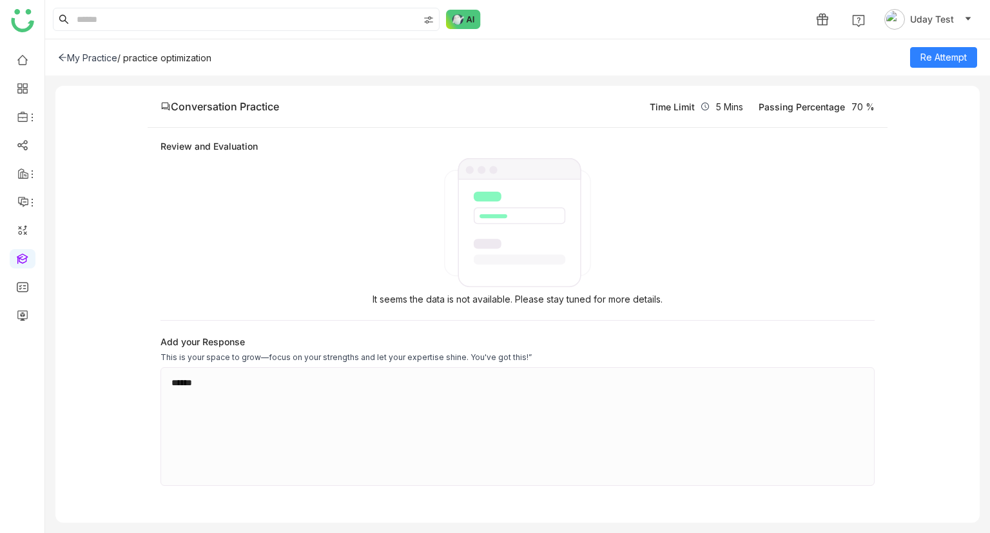
drag, startPoint x: 225, startPoint y: 55, endPoint x: 126, endPoint y: 50, distance: 98.8
click at [126, 50] on div "My Practice / practice optimization Re Attempt" at bounding box center [517, 57] width 945 height 36
copy div "practice optimization"
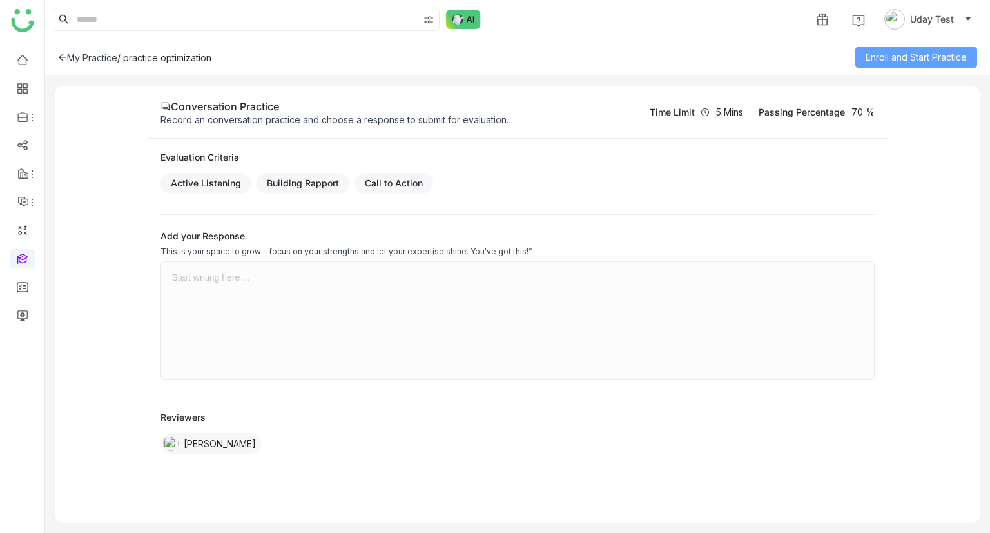
click at [891, 56] on span "Enroll and Start Practice" at bounding box center [916, 57] width 101 height 14
click at [251, 276] on div at bounding box center [517, 277] width 692 height 10
click at [954, 57] on span "Submit" at bounding box center [953, 57] width 28 height 14
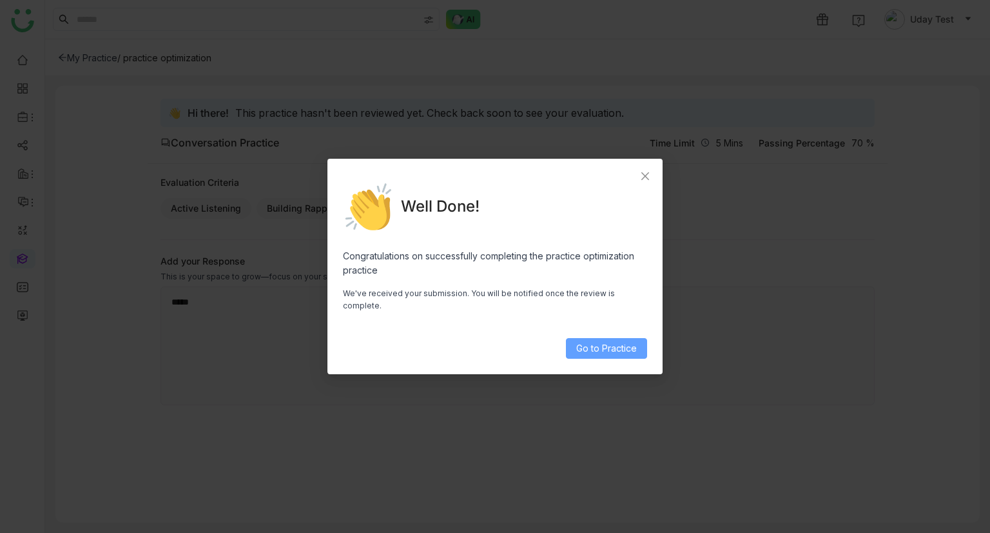
click at [627, 344] on span "Go to Practice" at bounding box center [606, 348] width 61 height 14
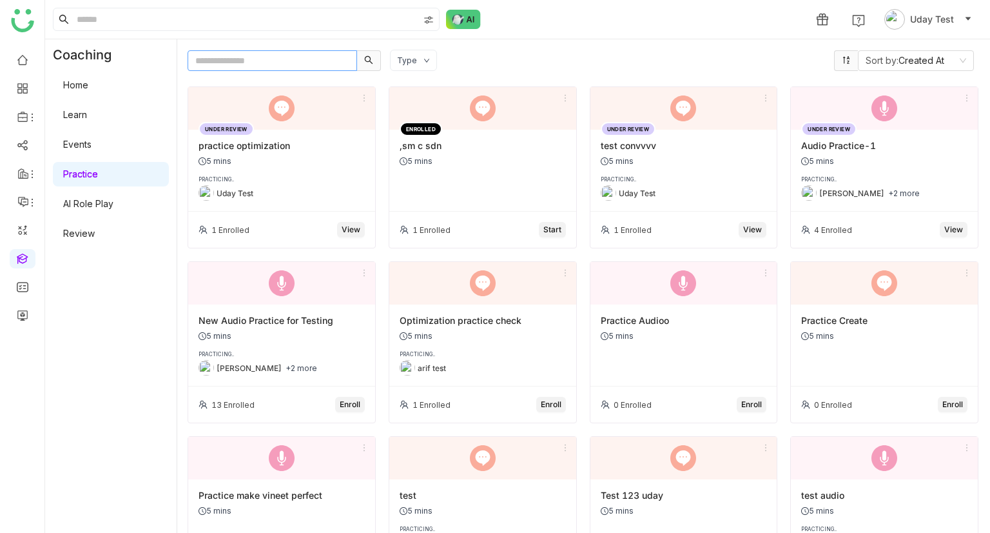
click at [328, 59] on input "text" at bounding box center [273, 60] width 170 height 21
paste input "**********"
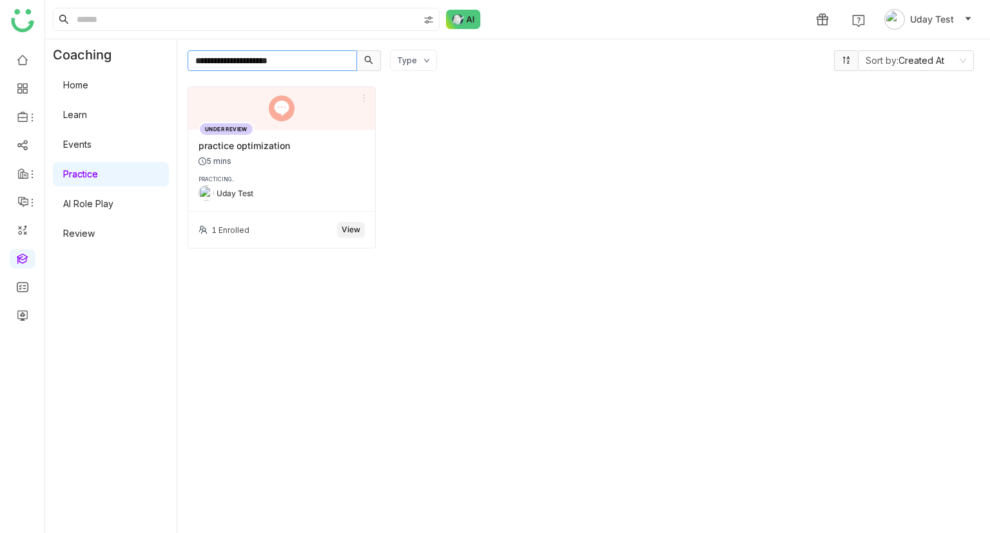
type input "**********"
click at [259, 166] on div "UNDER REVIEW practice optimization 5 mins PRACTICING.. Uday Test" at bounding box center [281, 171] width 187 height 82
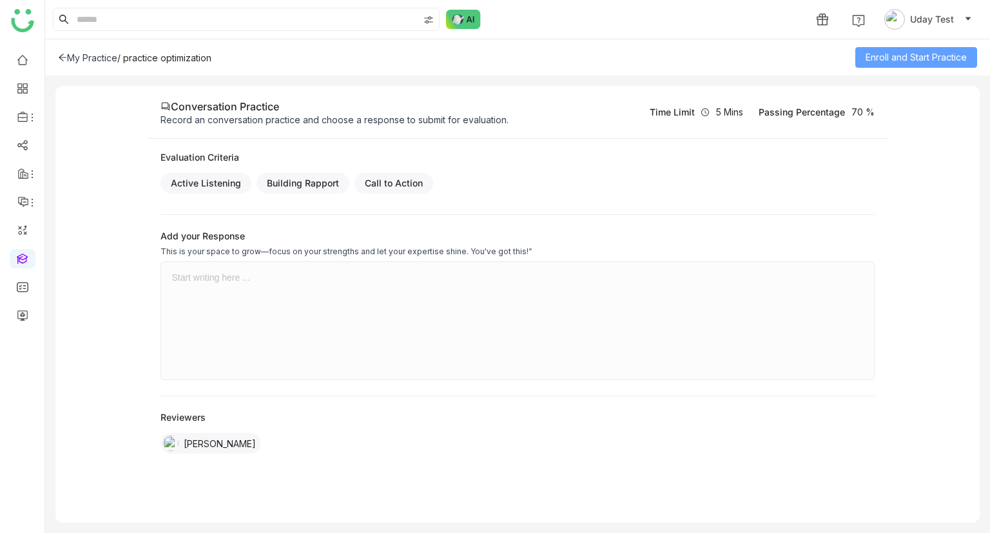
click at [897, 57] on span "Enroll and Start Practice" at bounding box center [916, 57] width 101 height 14
click at [178, 284] on div at bounding box center [517, 320] width 692 height 97
click at [954, 50] on button "Submit" at bounding box center [952, 57] width 49 height 21
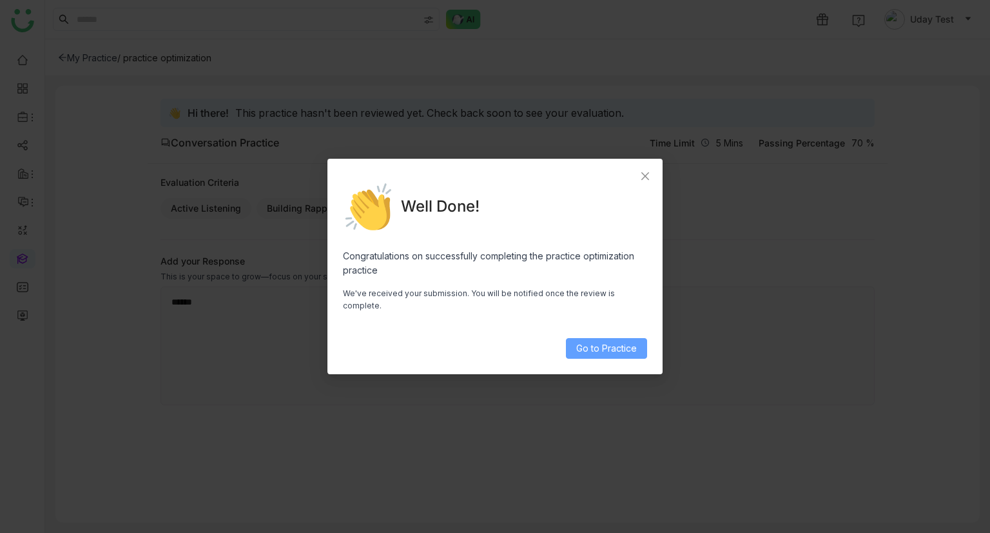
click at [634, 348] on span "Go to Practice" at bounding box center [606, 348] width 61 height 14
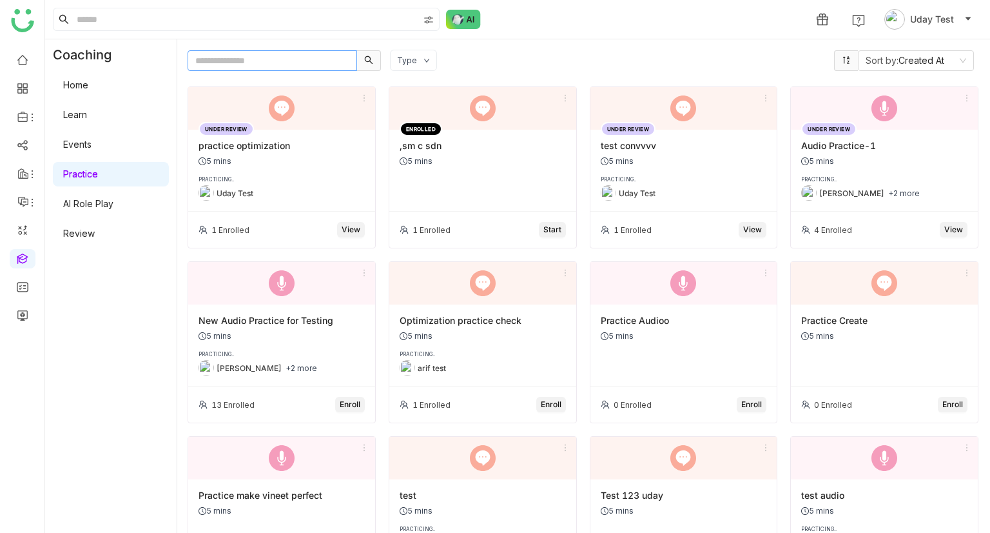
click at [300, 58] on input "text" at bounding box center [273, 60] width 170 height 21
paste input "**********"
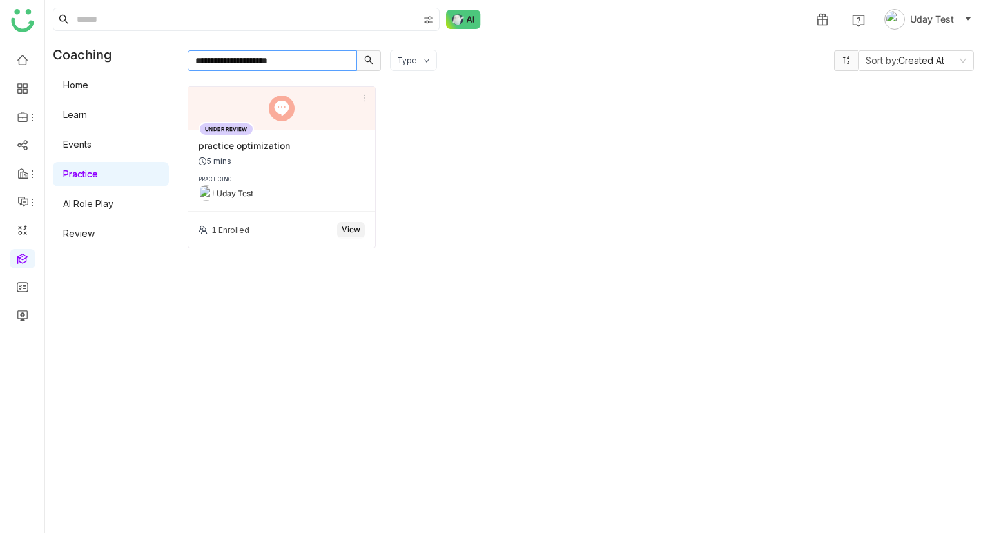
type input "**********"
click at [279, 186] on div "Uday Test" at bounding box center [282, 192] width 166 height 15
